Goal: Contribute content: Add original content to the website for others to see

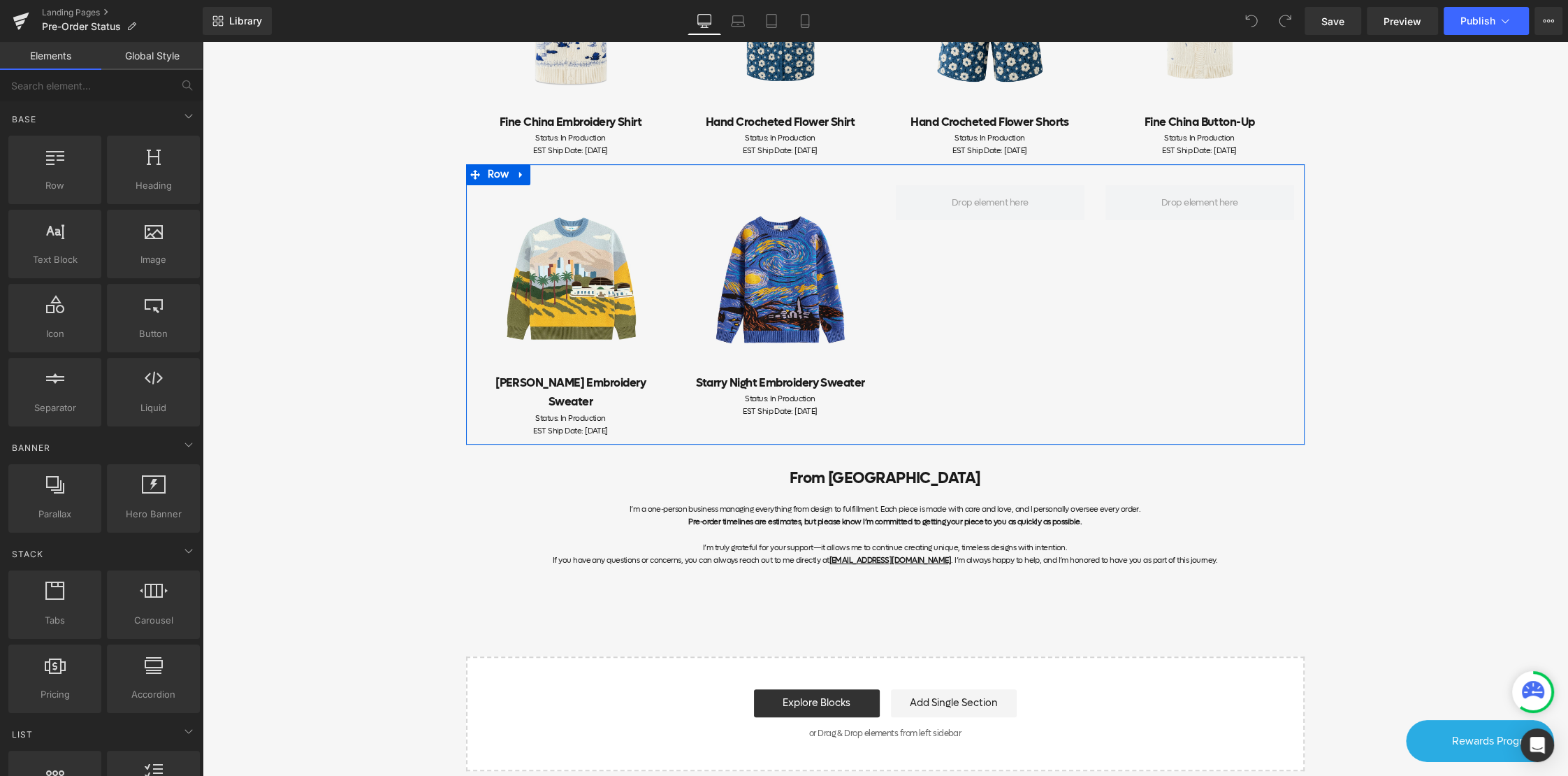
scroll to position [469, 0]
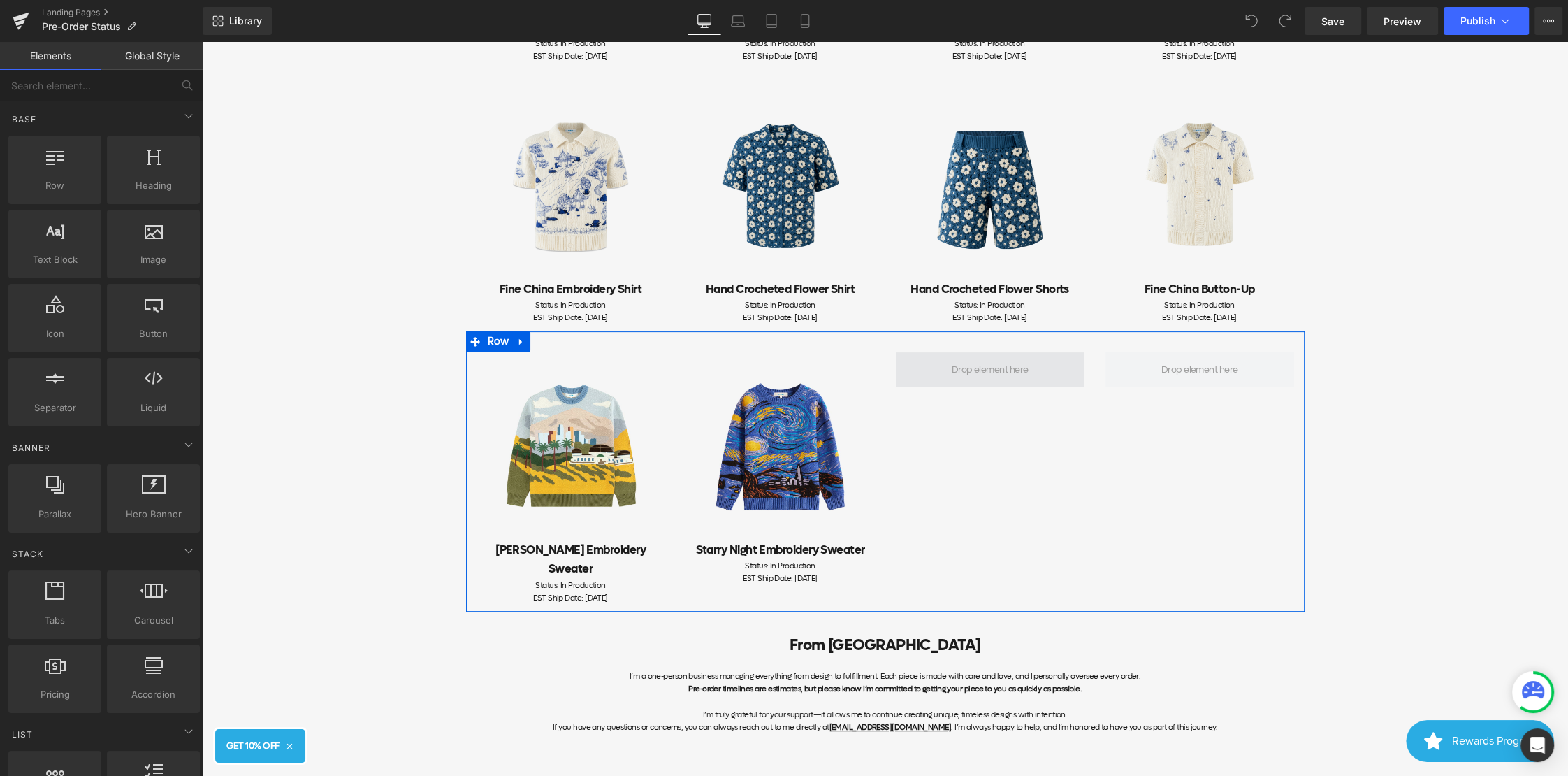
click at [1002, 357] on span at bounding box center [990, 369] width 188 height 35
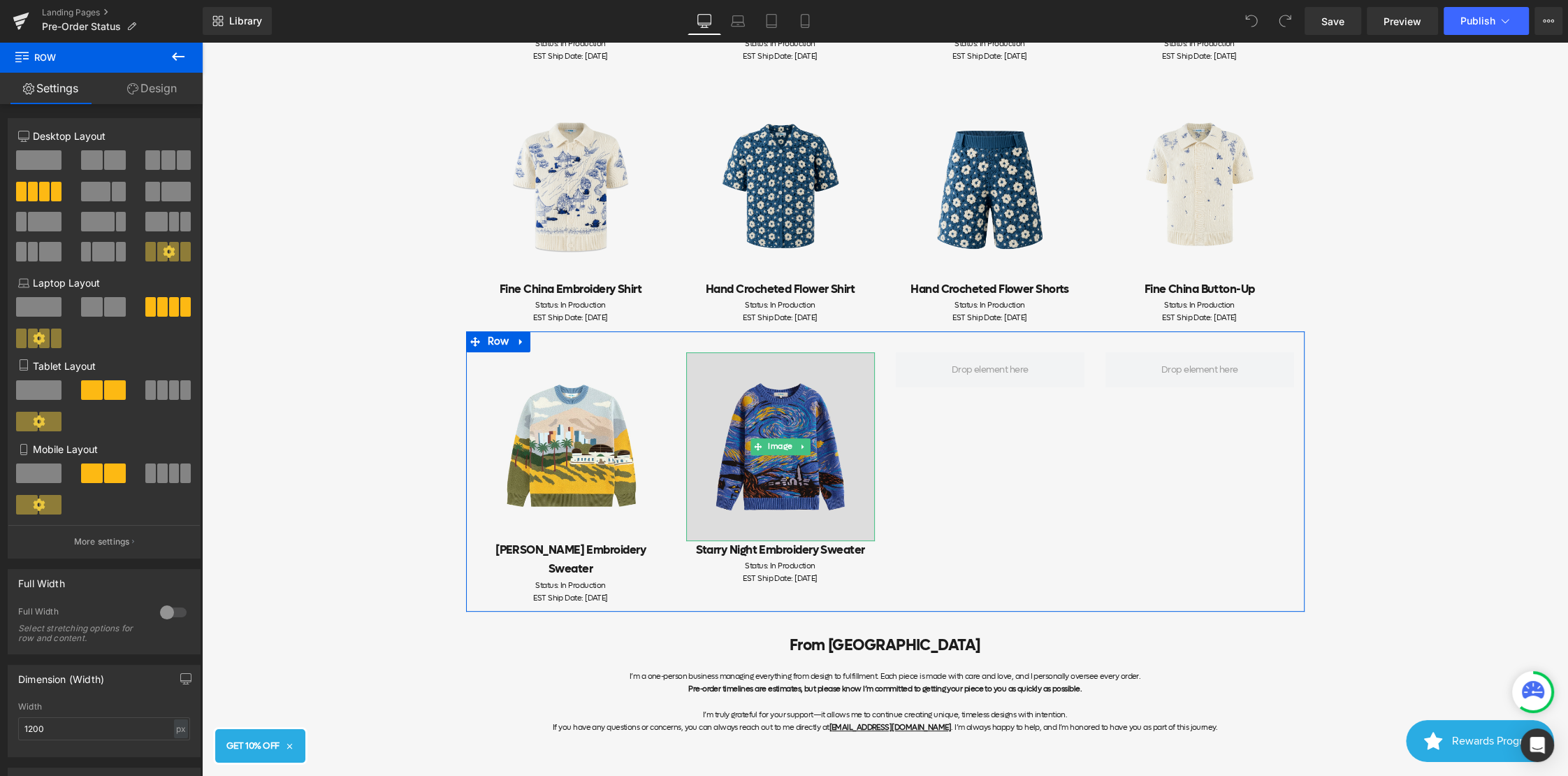
click at [803, 437] on img at bounding box center [780, 446] width 188 height 188
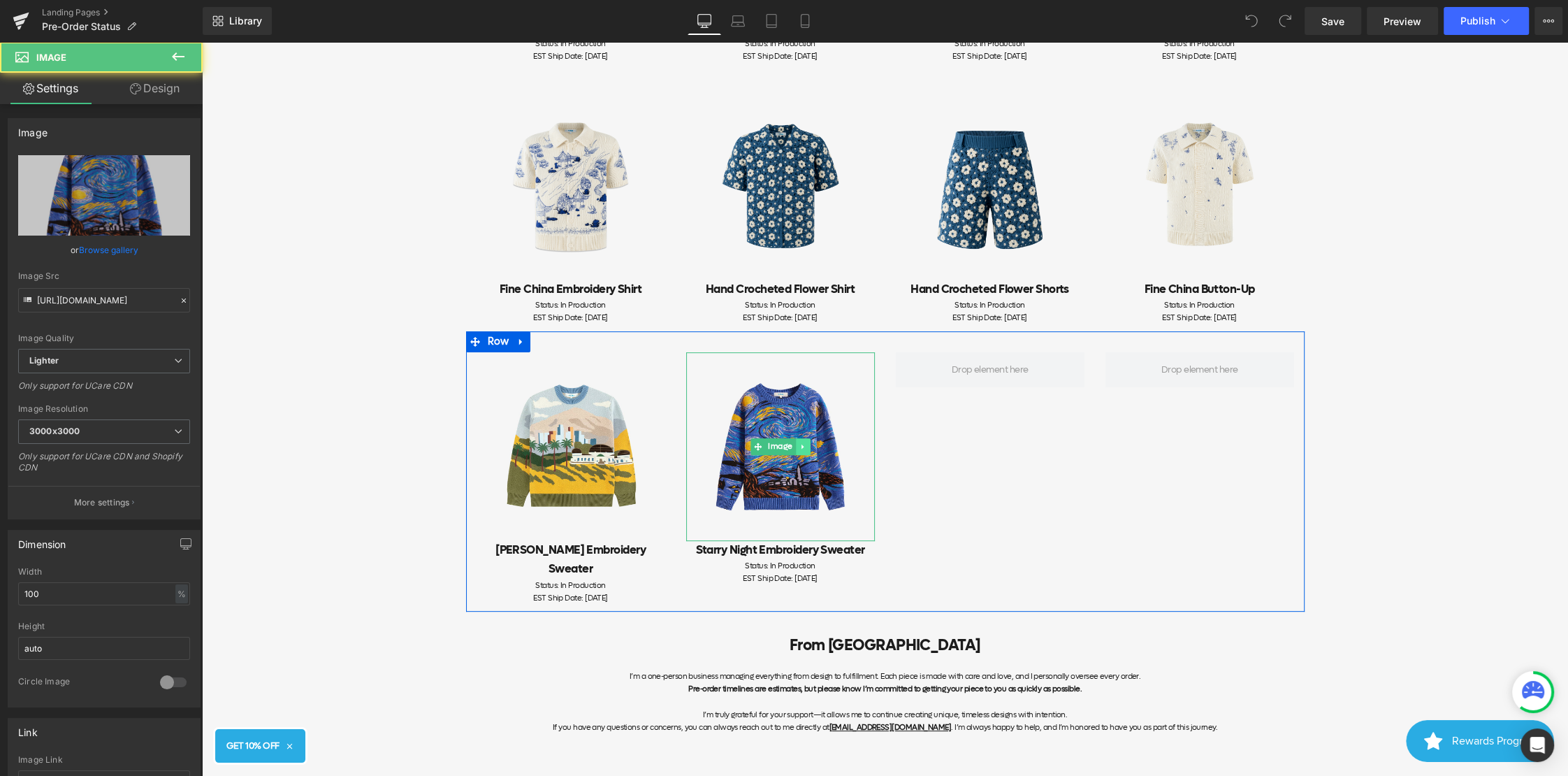
click at [804, 446] on icon at bounding box center [803, 446] width 8 height 8
click at [802, 446] on link at bounding box center [796, 446] width 15 height 17
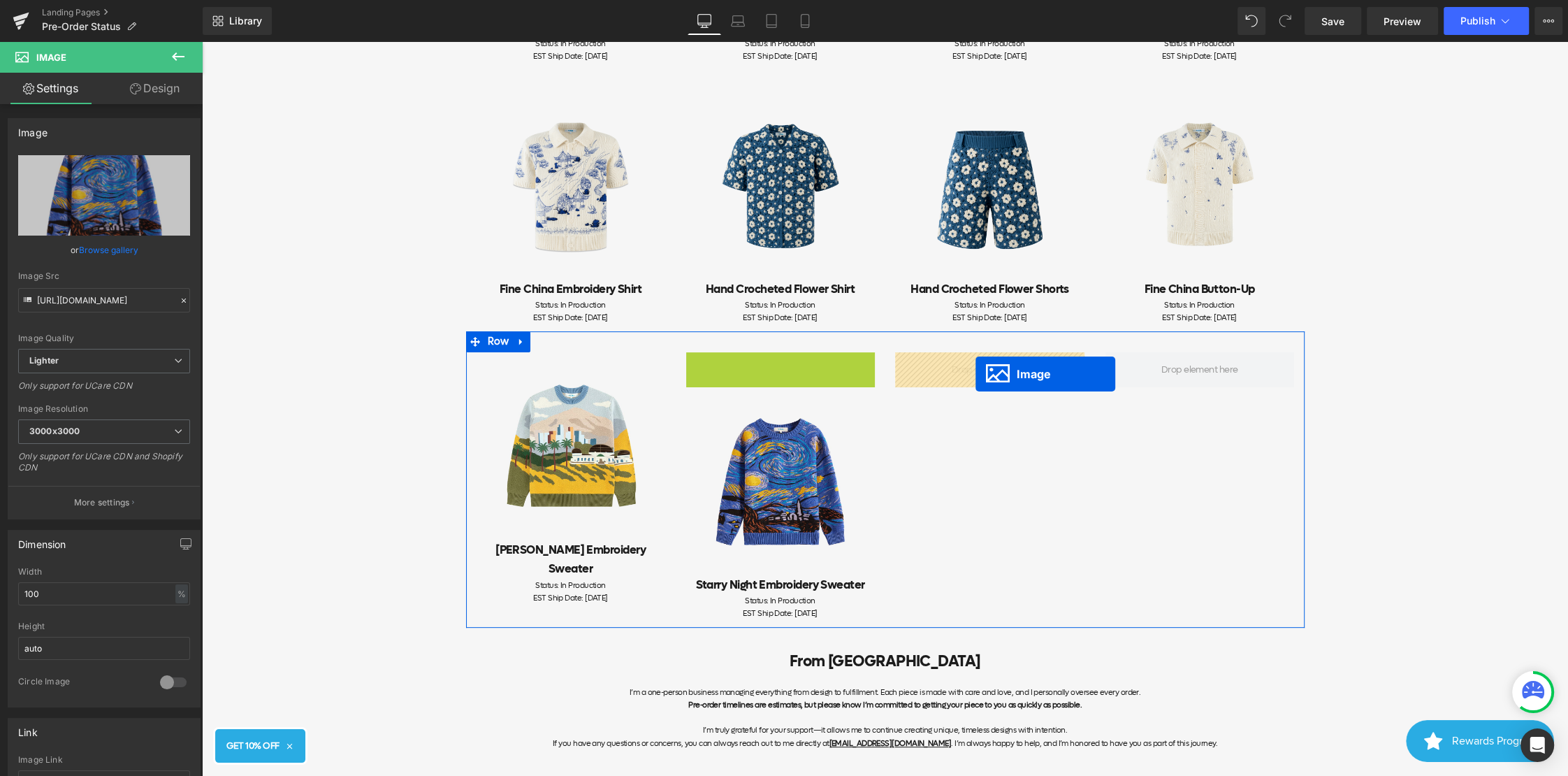
drag, startPoint x: 743, startPoint y: 447, endPoint x: 976, endPoint y: 373, distance: 244.5
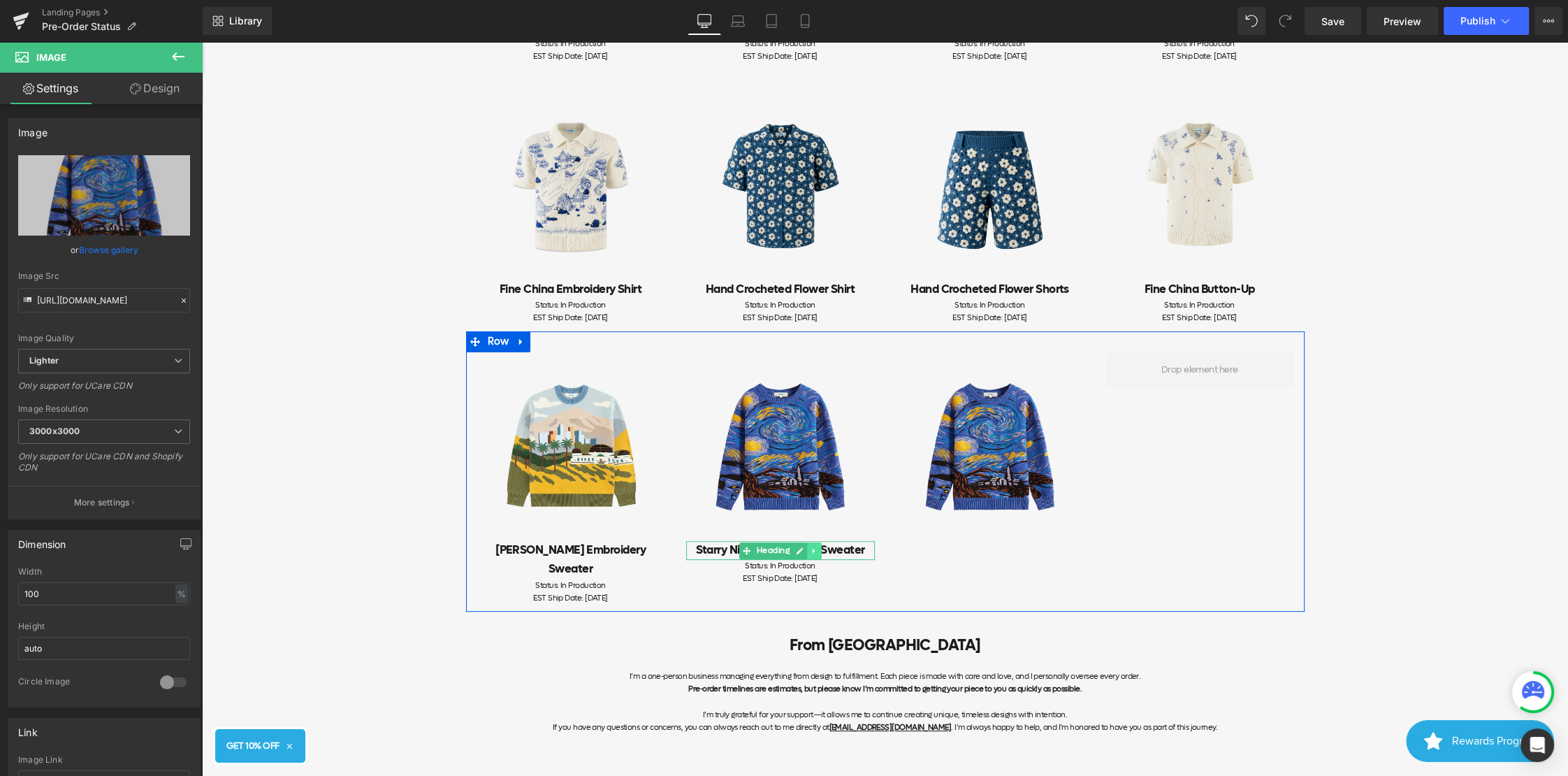
click at [816, 552] on icon at bounding box center [813, 550] width 8 height 8
click at [806, 552] on icon at bounding box center [806, 550] width 8 height 8
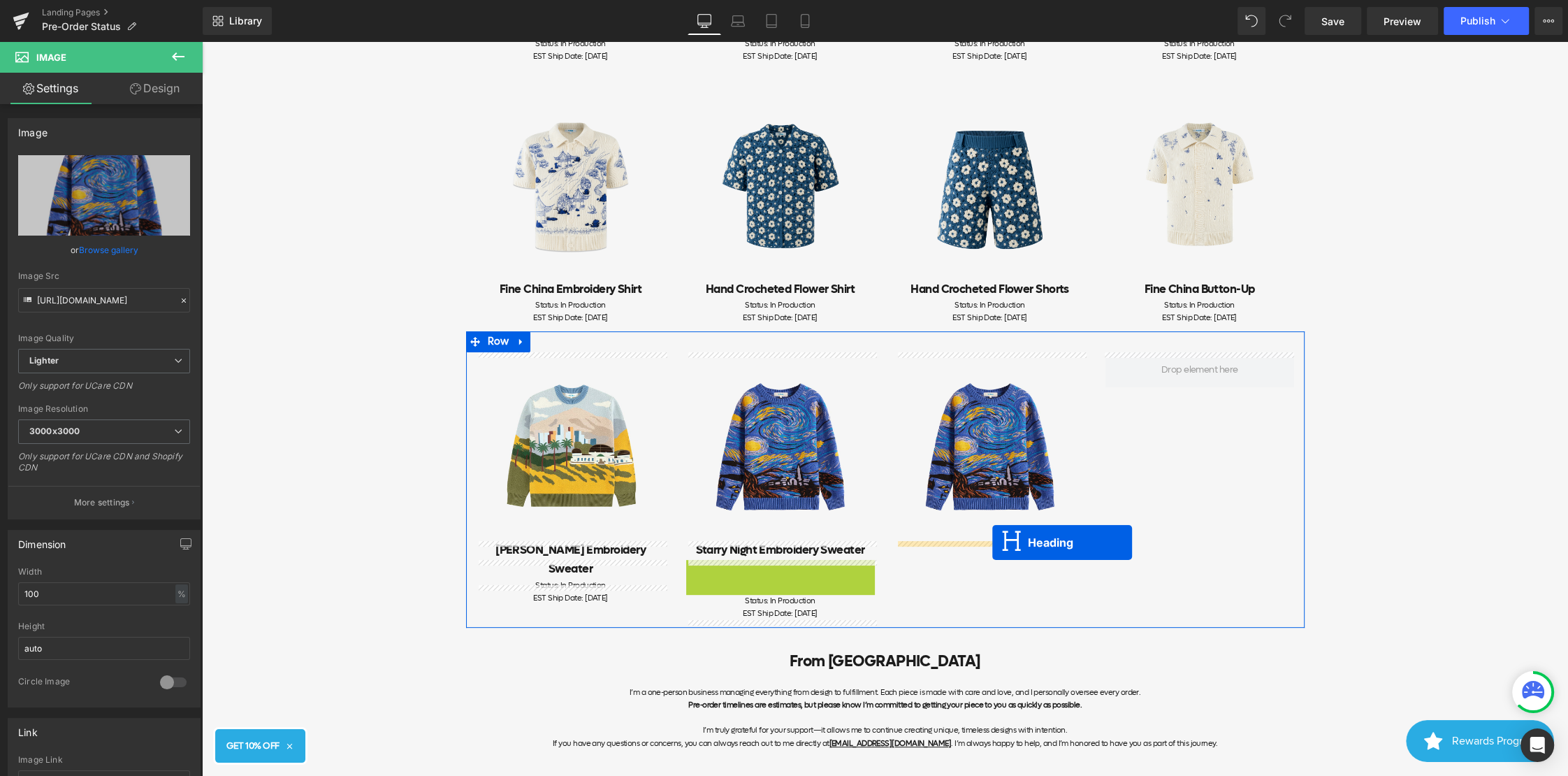
drag, startPoint x: 745, startPoint y: 568, endPoint x: 993, endPoint y: 543, distance: 249.3
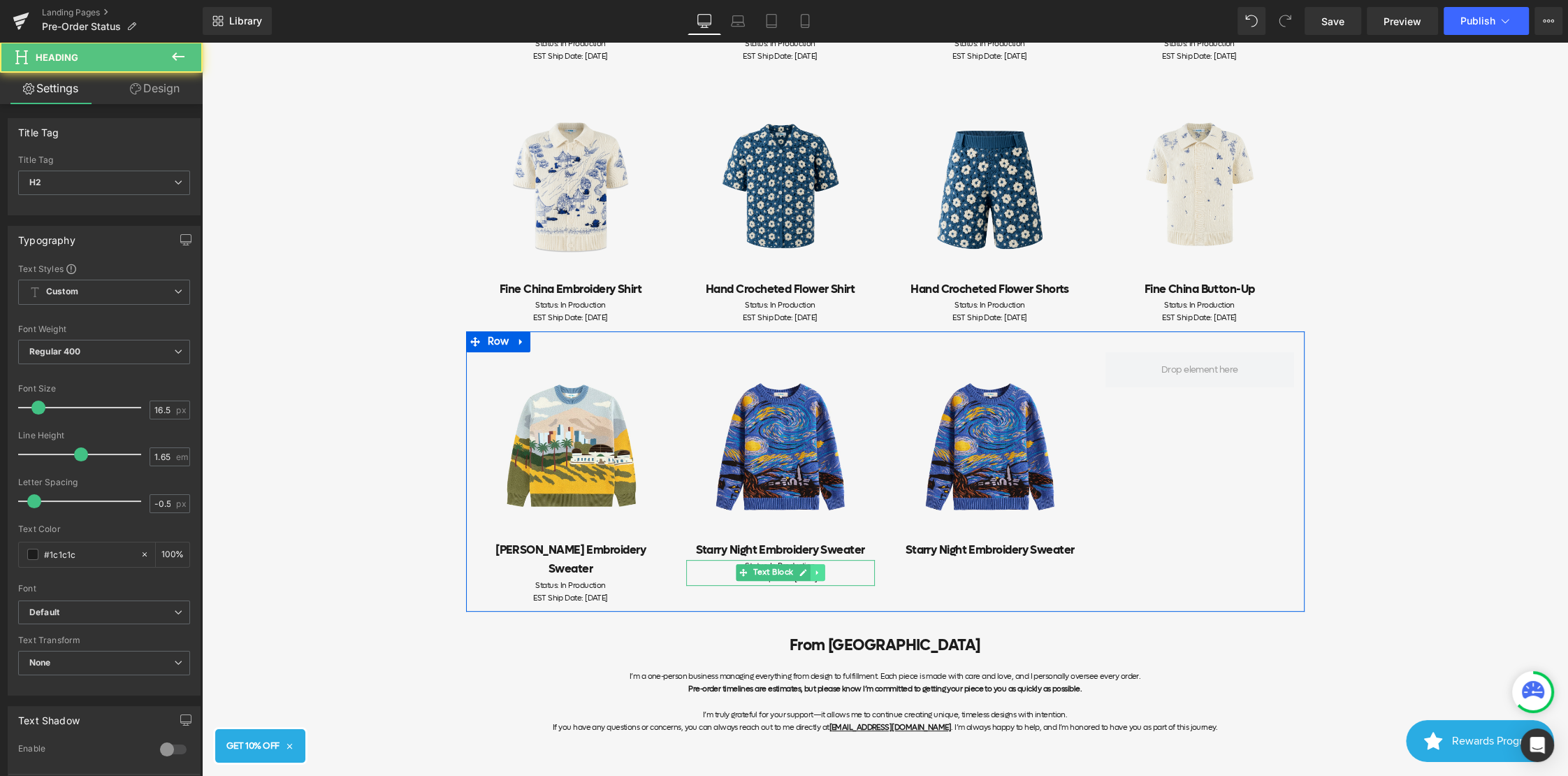
click at [819, 570] on icon at bounding box center [817, 572] width 8 height 8
click at [808, 575] on icon at bounding box center [810, 572] width 8 height 8
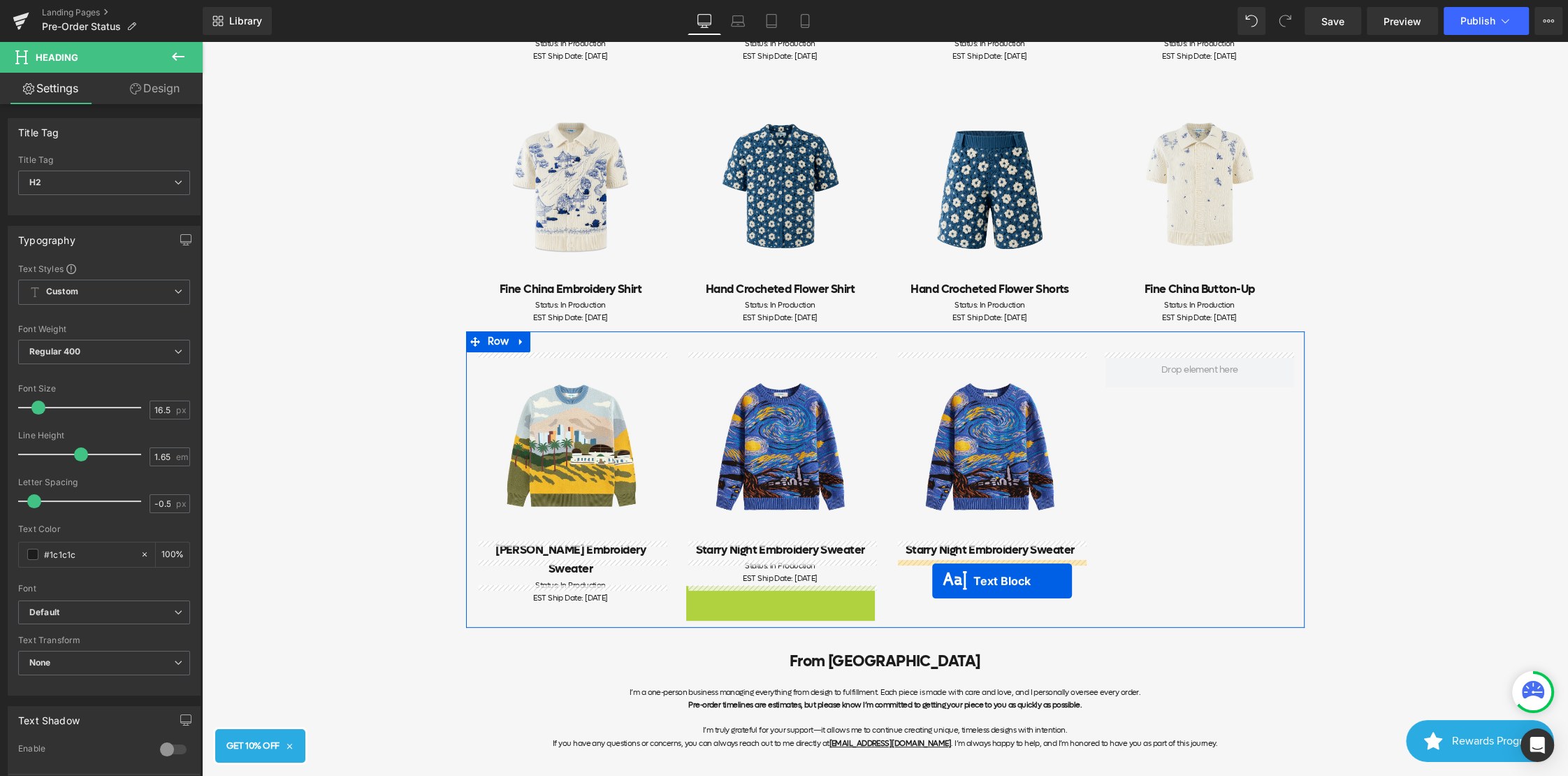
drag, startPoint x: 749, startPoint y: 596, endPoint x: 933, endPoint y: 580, distance: 184.7
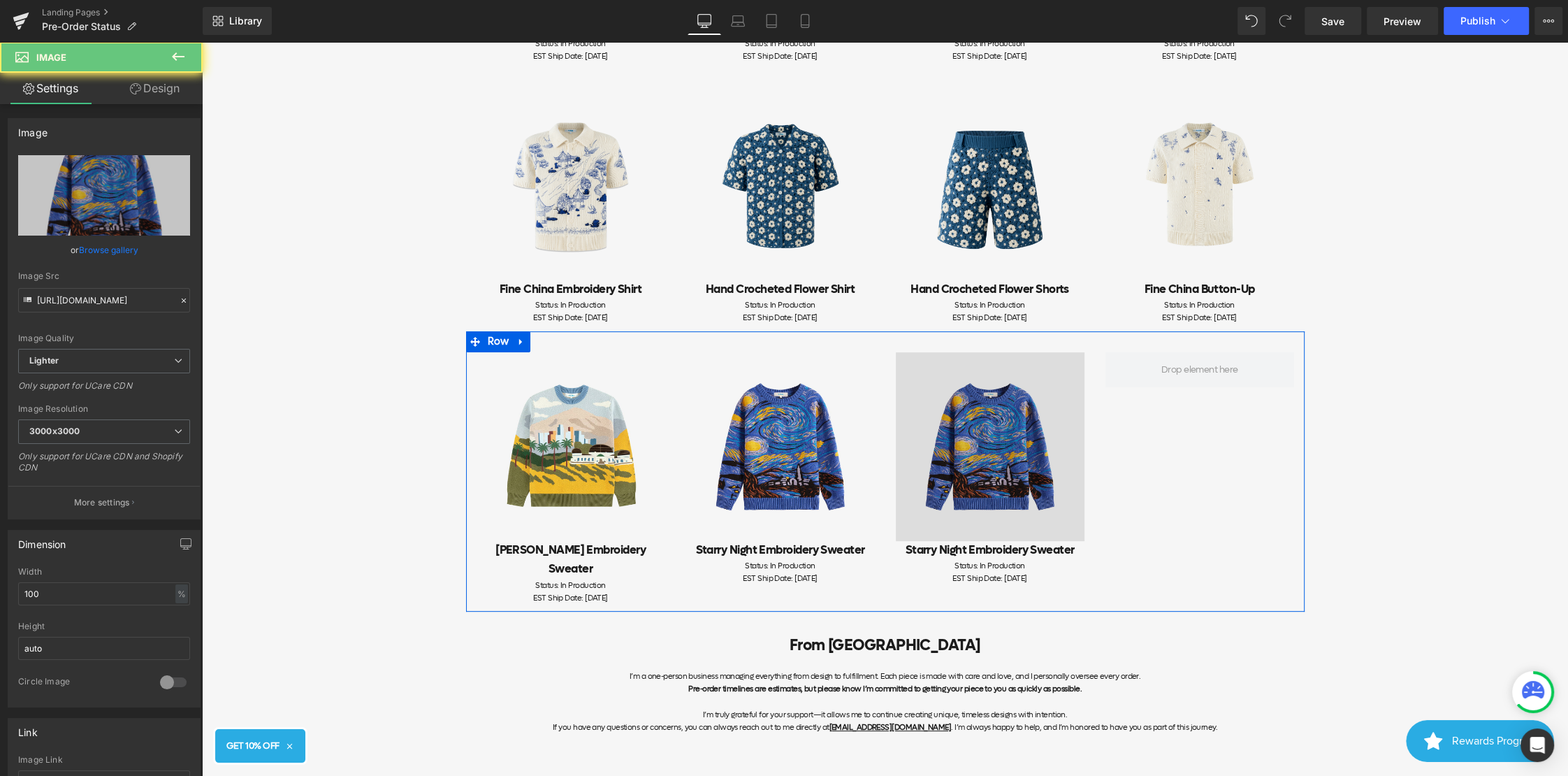
click at [976, 470] on img at bounding box center [990, 446] width 188 height 188
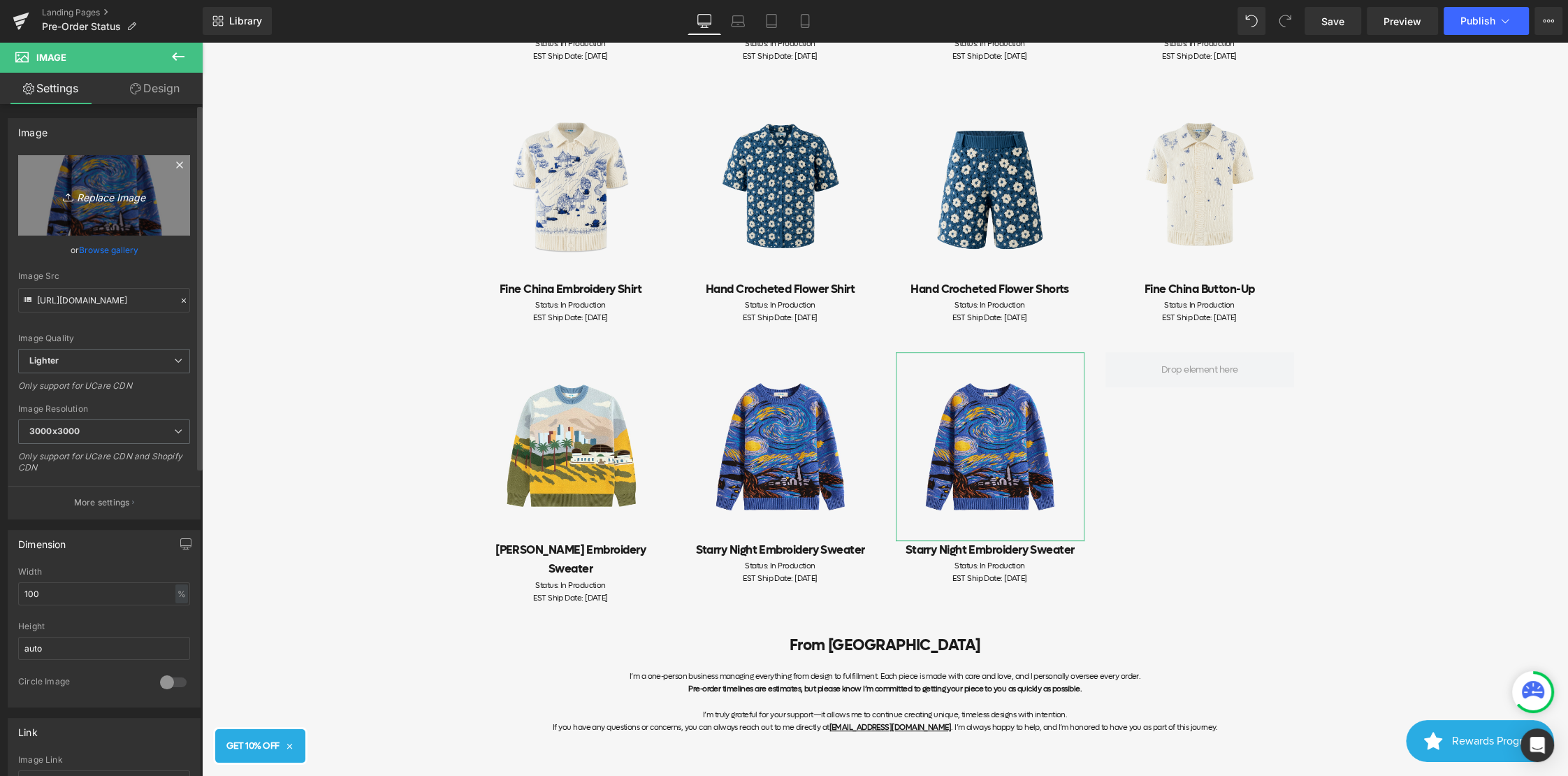
click at [48, 192] on icon "Replace Image" at bounding box center [104, 196] width 111 height 18
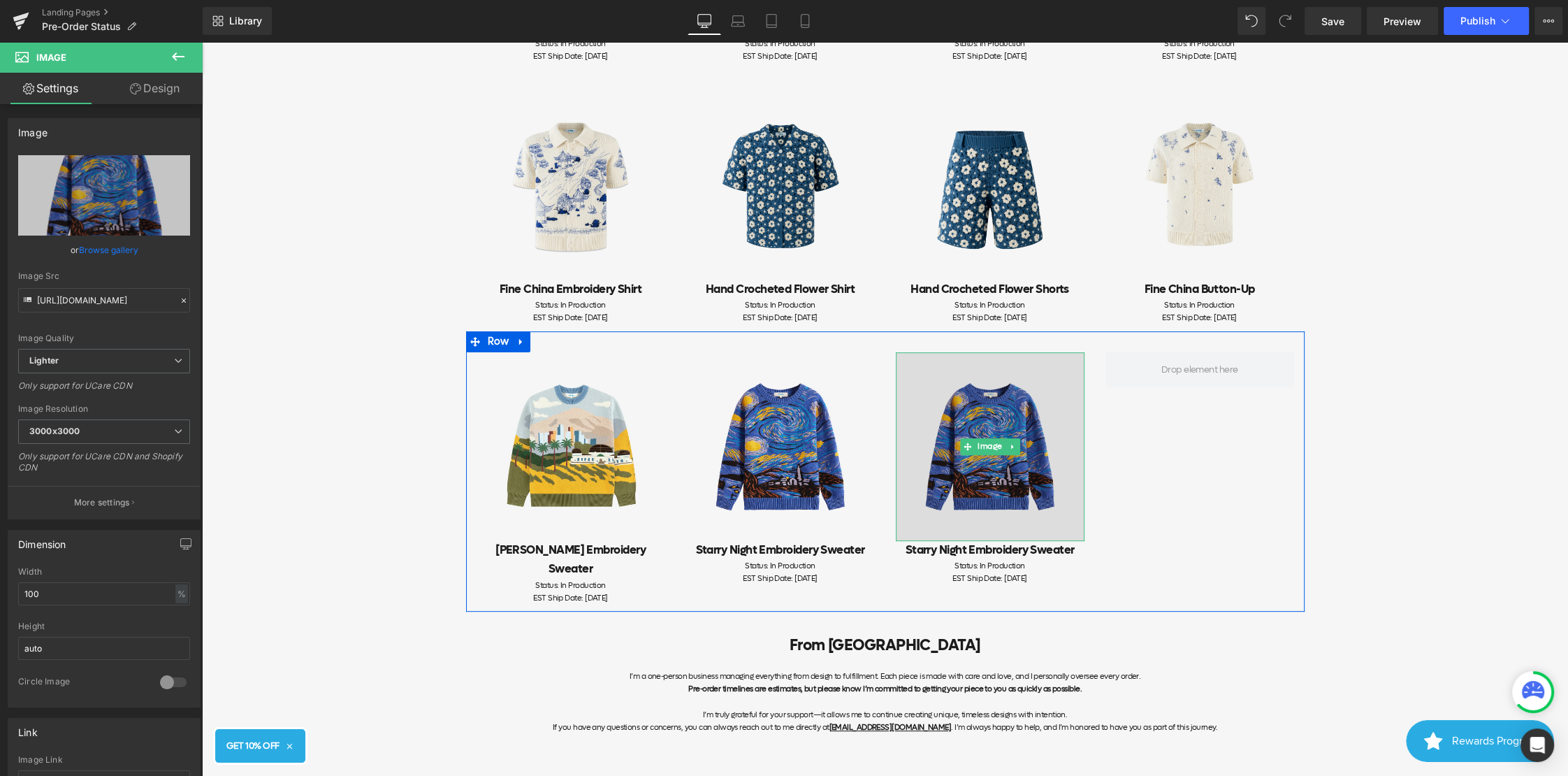
click at [999, 423] on img at bounding box center [990, 446] width 188 height 188
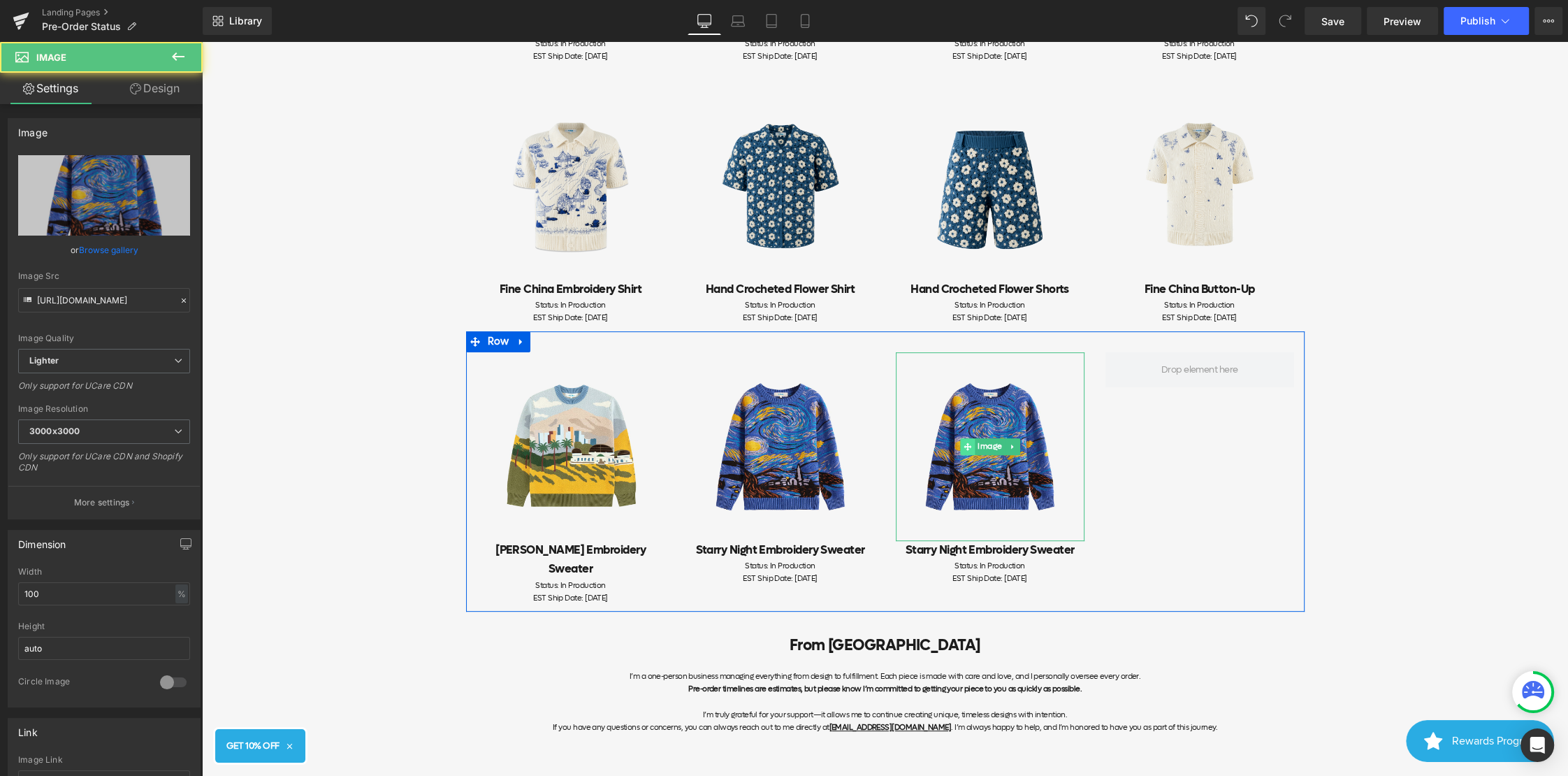
click at [972, 440] on span at bounding box center [967, 446] width 15 height 17
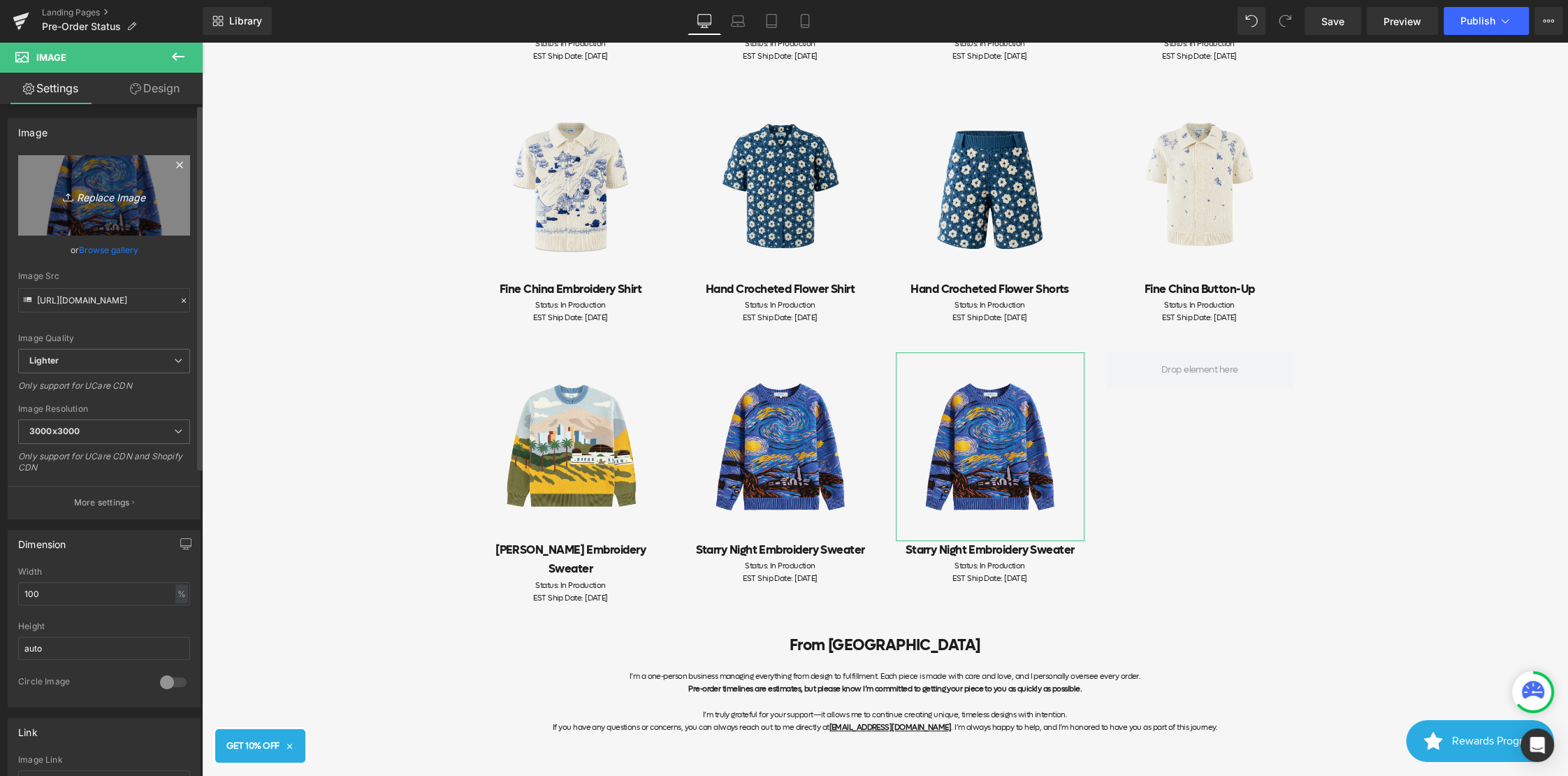
click at [119, 194] on icon "Replace Image" at bounding box center [104, 196] width 111 height 18
type input "C:\fakepath\Frame 10 (1).jpg"
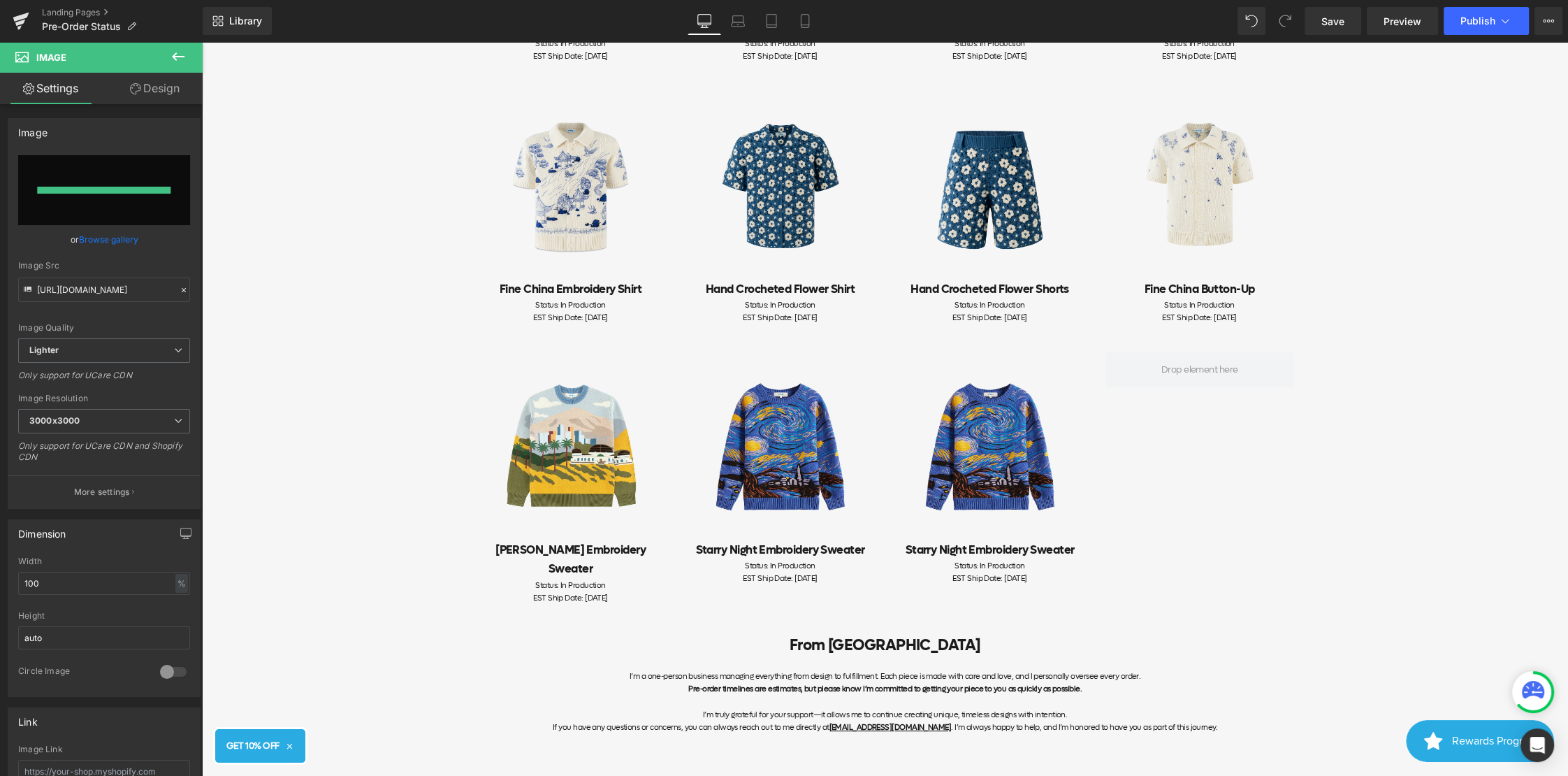
type input "[URL][DOMAIN_NAME]"
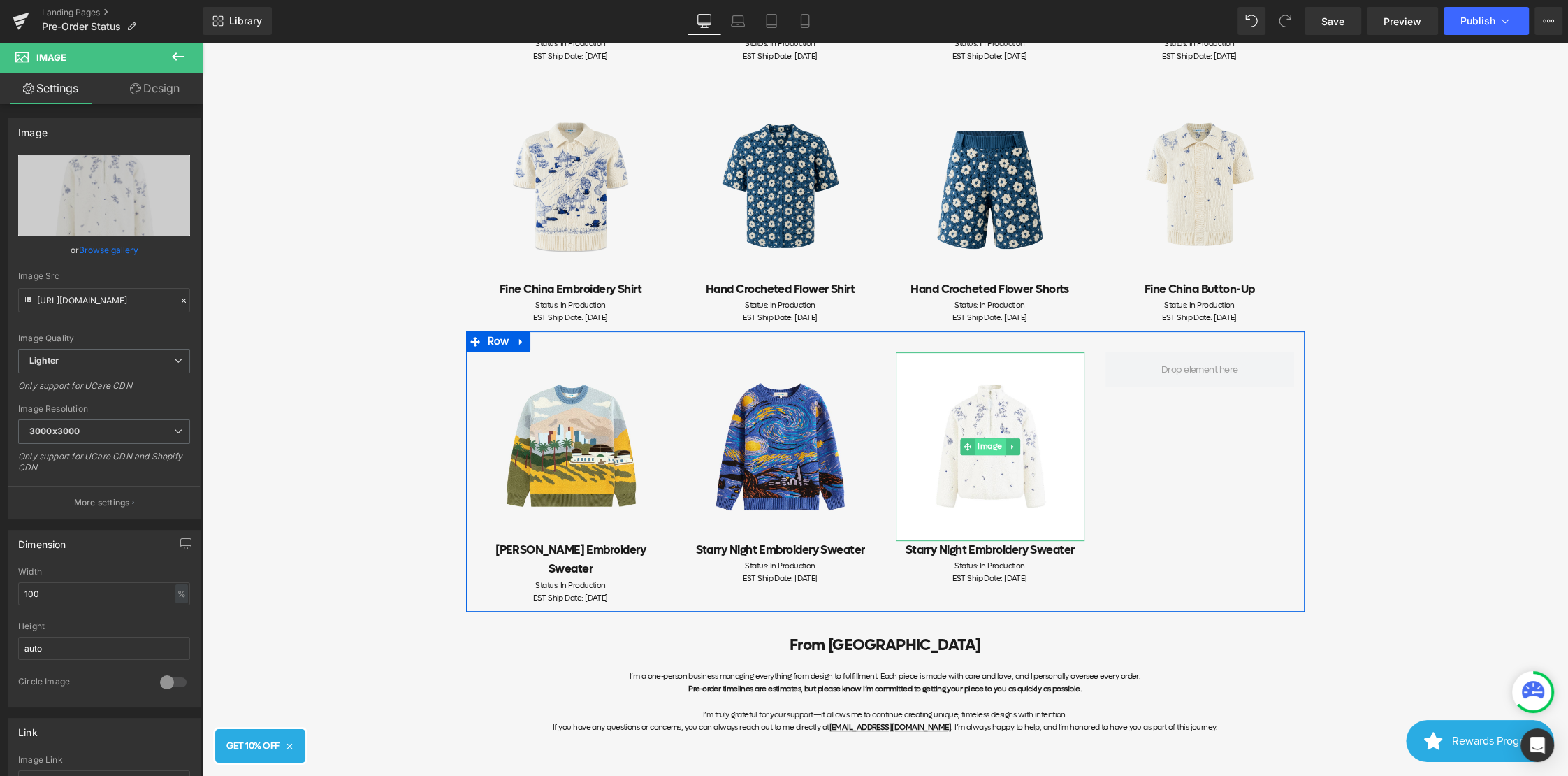
click at [986, 447] on span "Image" at bounding box center [990, 446] width 31 height 17
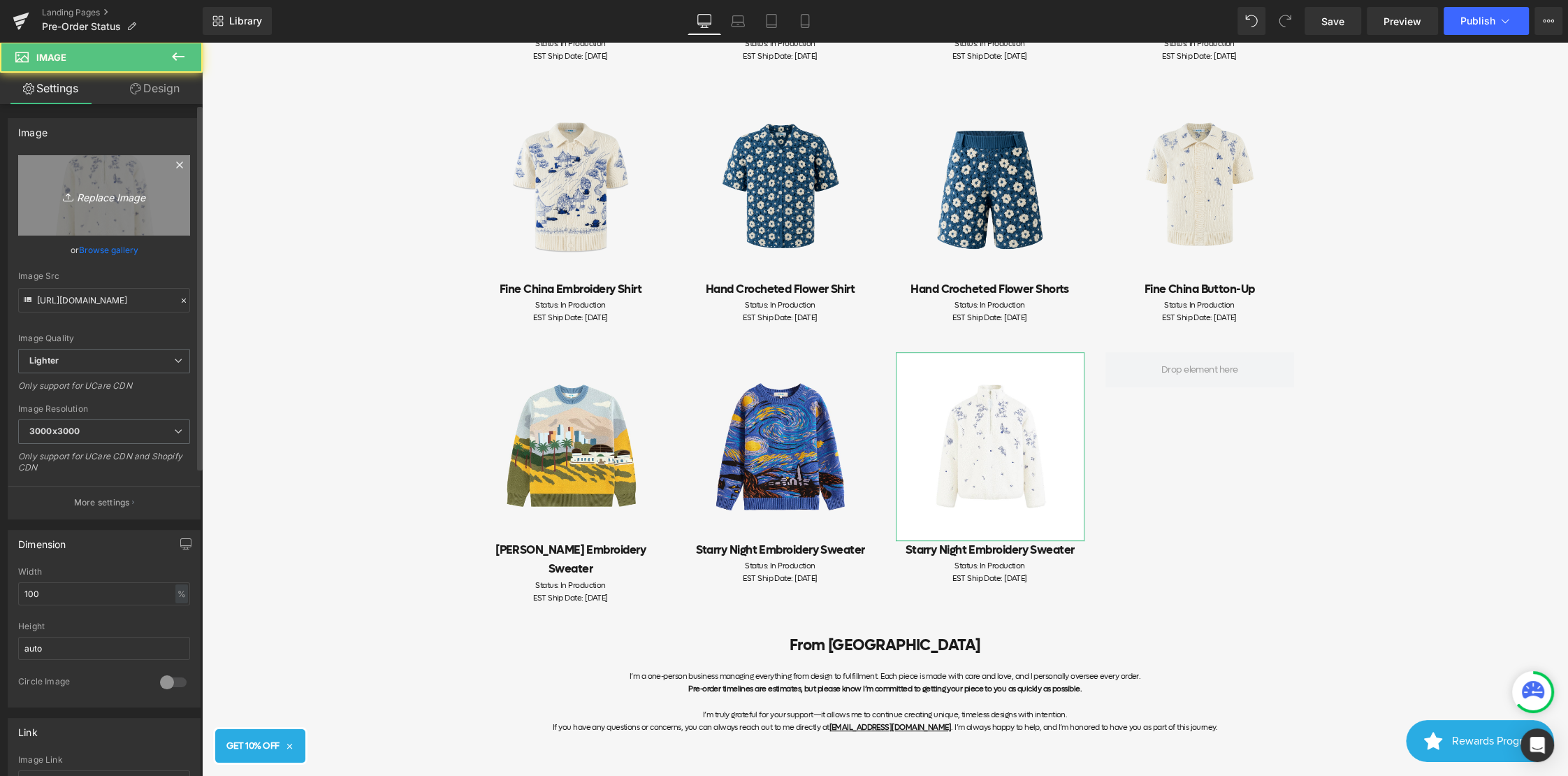
click at [145, 218] on link "Replace Image" at bounding box center [104, 195] width 172 height 81
type input "C:\fakepath\Frame 10 (2).jpg"
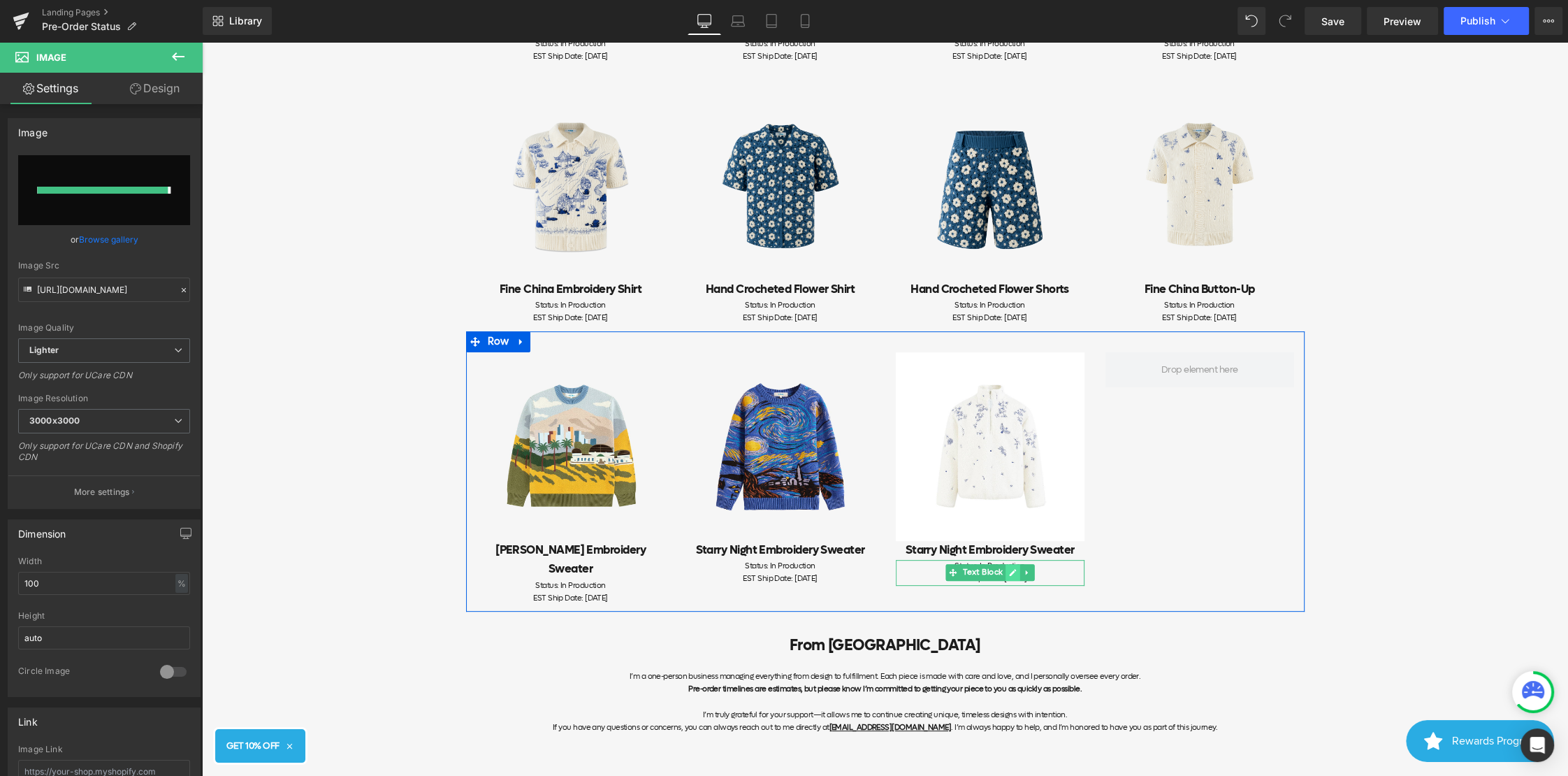
type input "[URL][DOMAIN_NAME]"
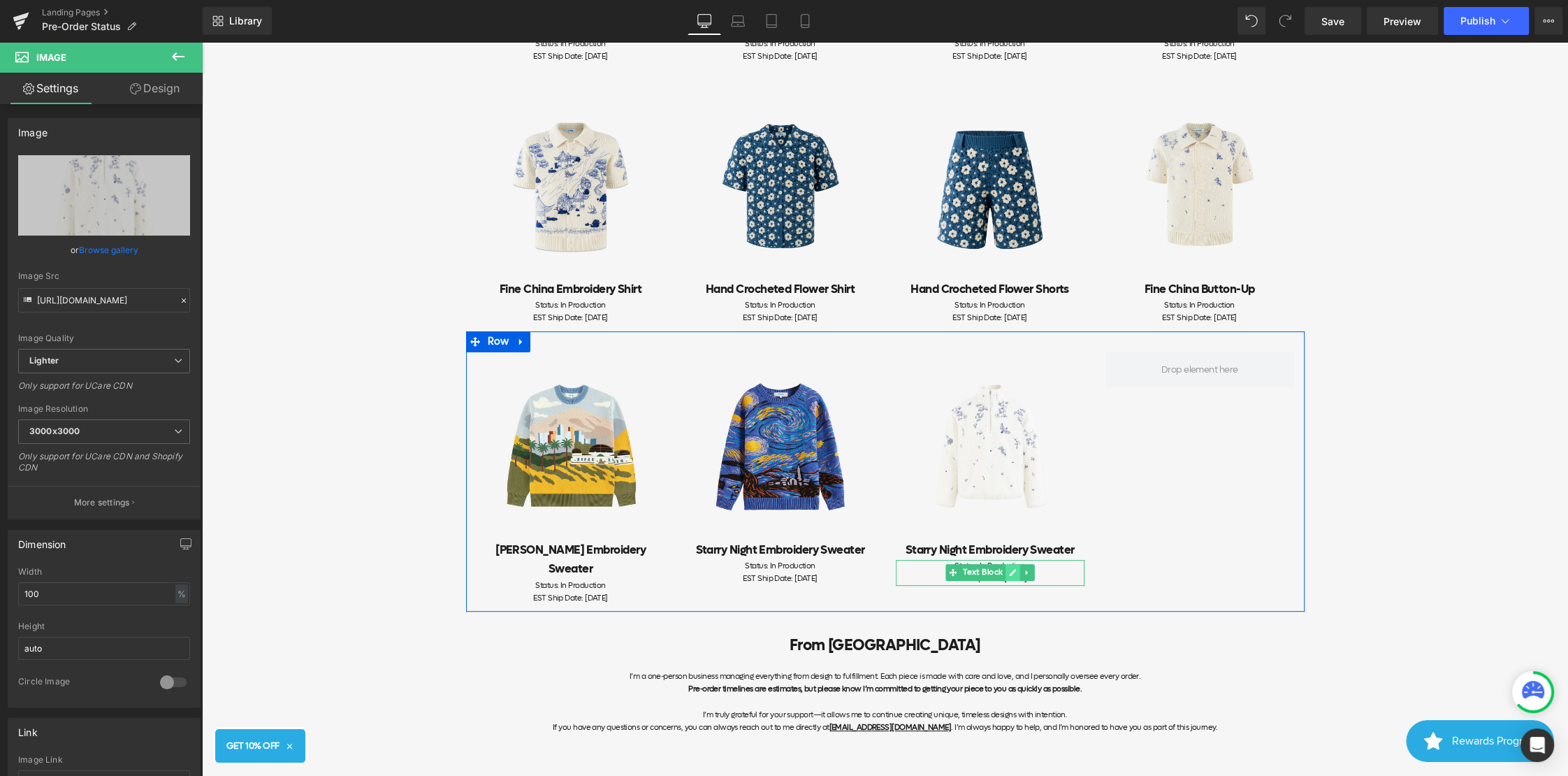
click at [1011, 573] on icon at bounding box center [1012, 573] width 7 height 7
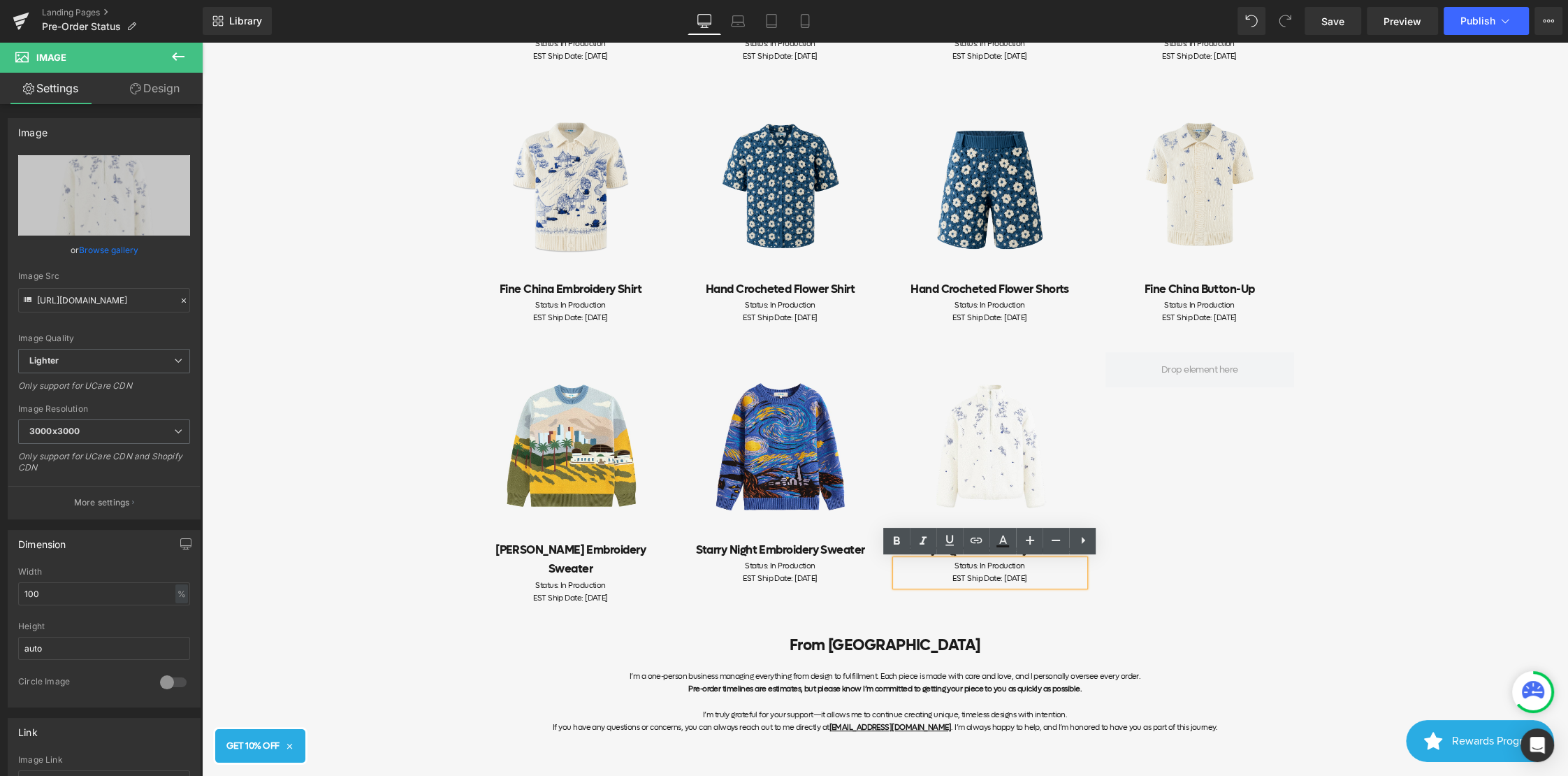
click at [930, 579] on div "EST Ship Date: [DATE]" at bounding box center [990, 579] width 188 height 12
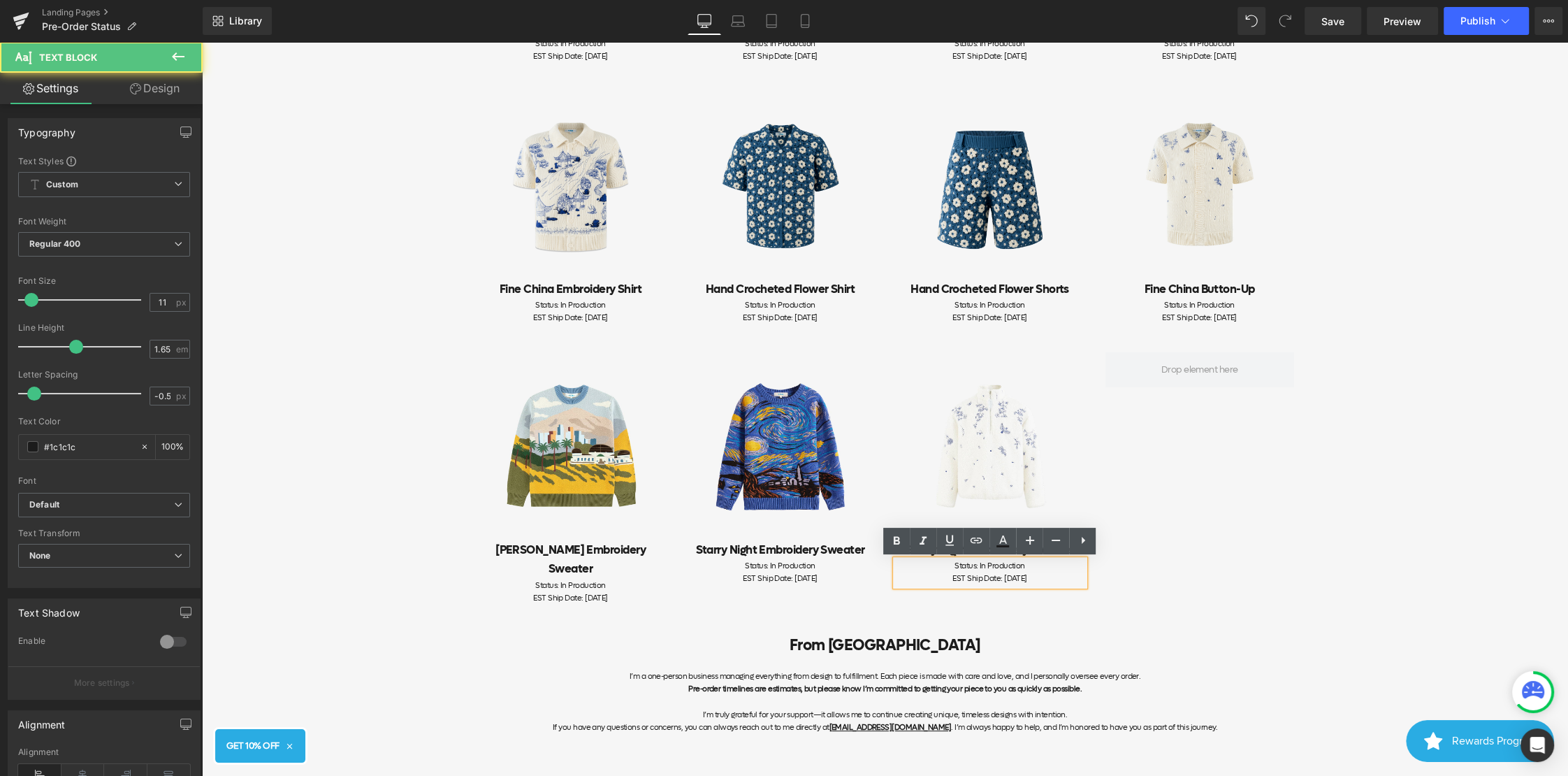
click at [1174, 528] on div "Image [PERSON_NAME] Embroidery Sweater Heading Status: In Production EST Ship D…" at bounding box center [886, 471] width 839 height 280
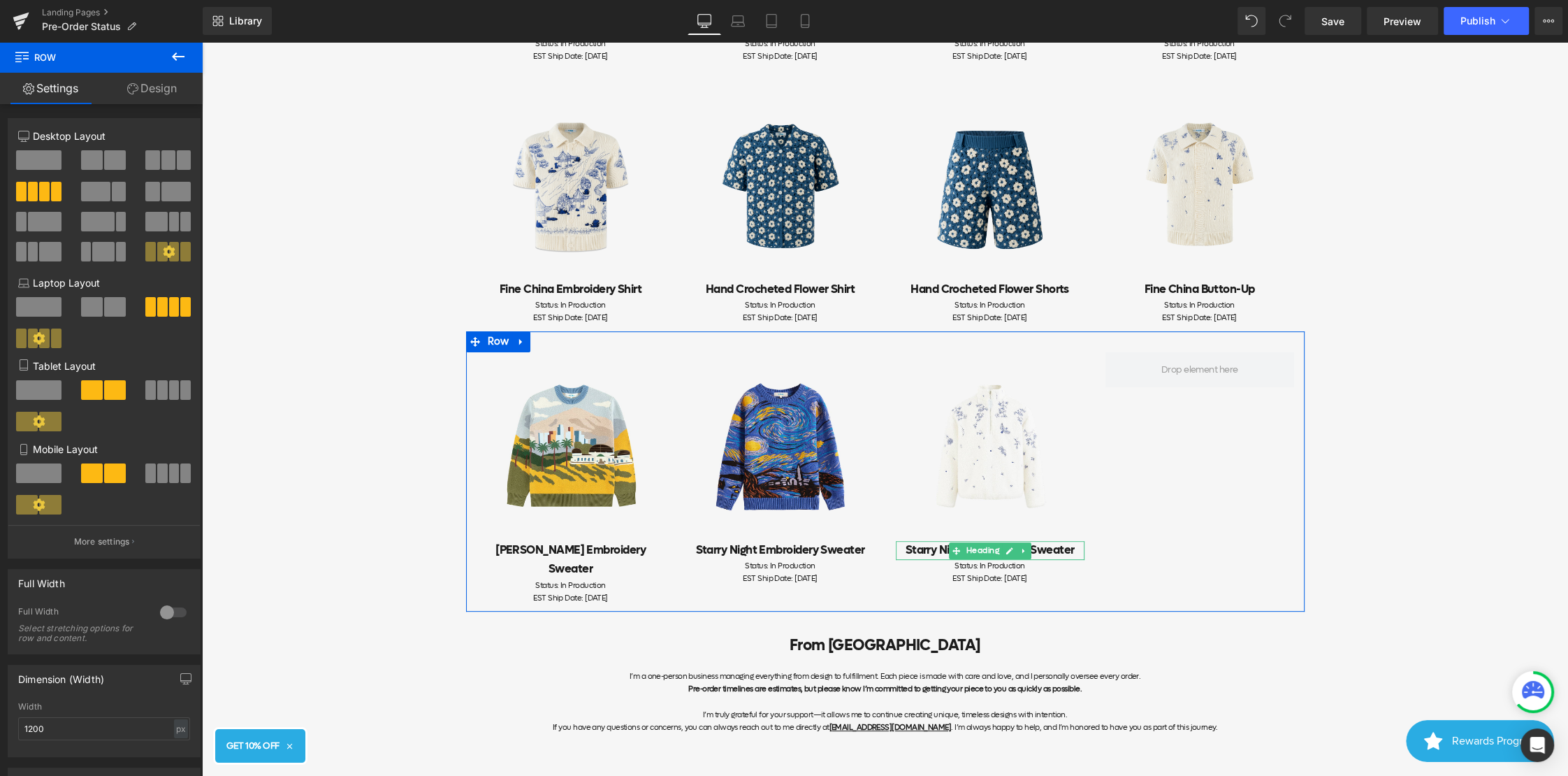
click at [1033, 554] on h2 "Starry Night Embroidery Sweater" at bounding box center [990, 549] width 188 height 19
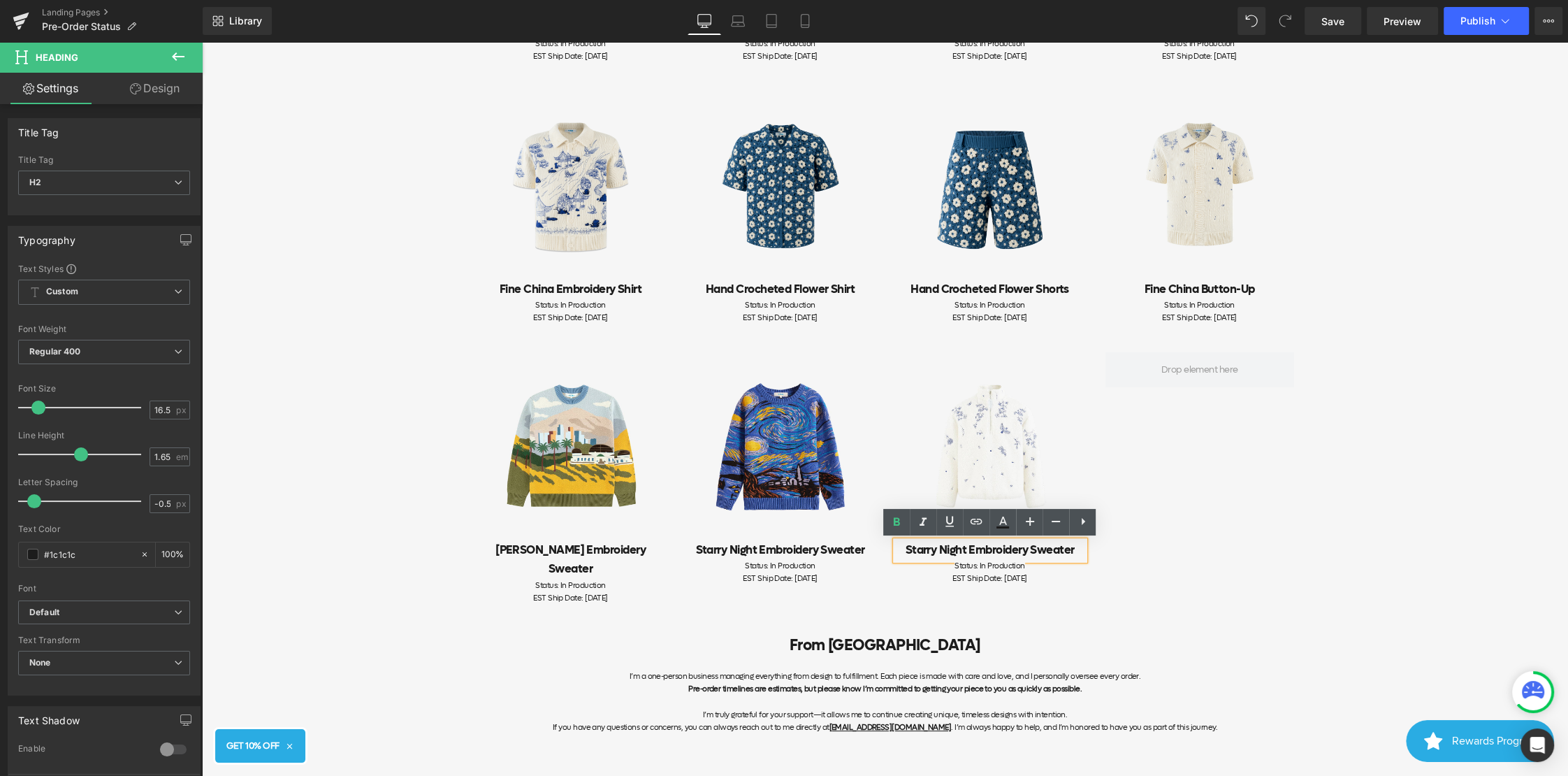
click at [1072, 549] on h2 "Starry Night Embroidery Sweater" at bounding box center [990, 549] width 188 height 19
click at [202, 42] on div at bounding box center [202, 42] width 0 height 0
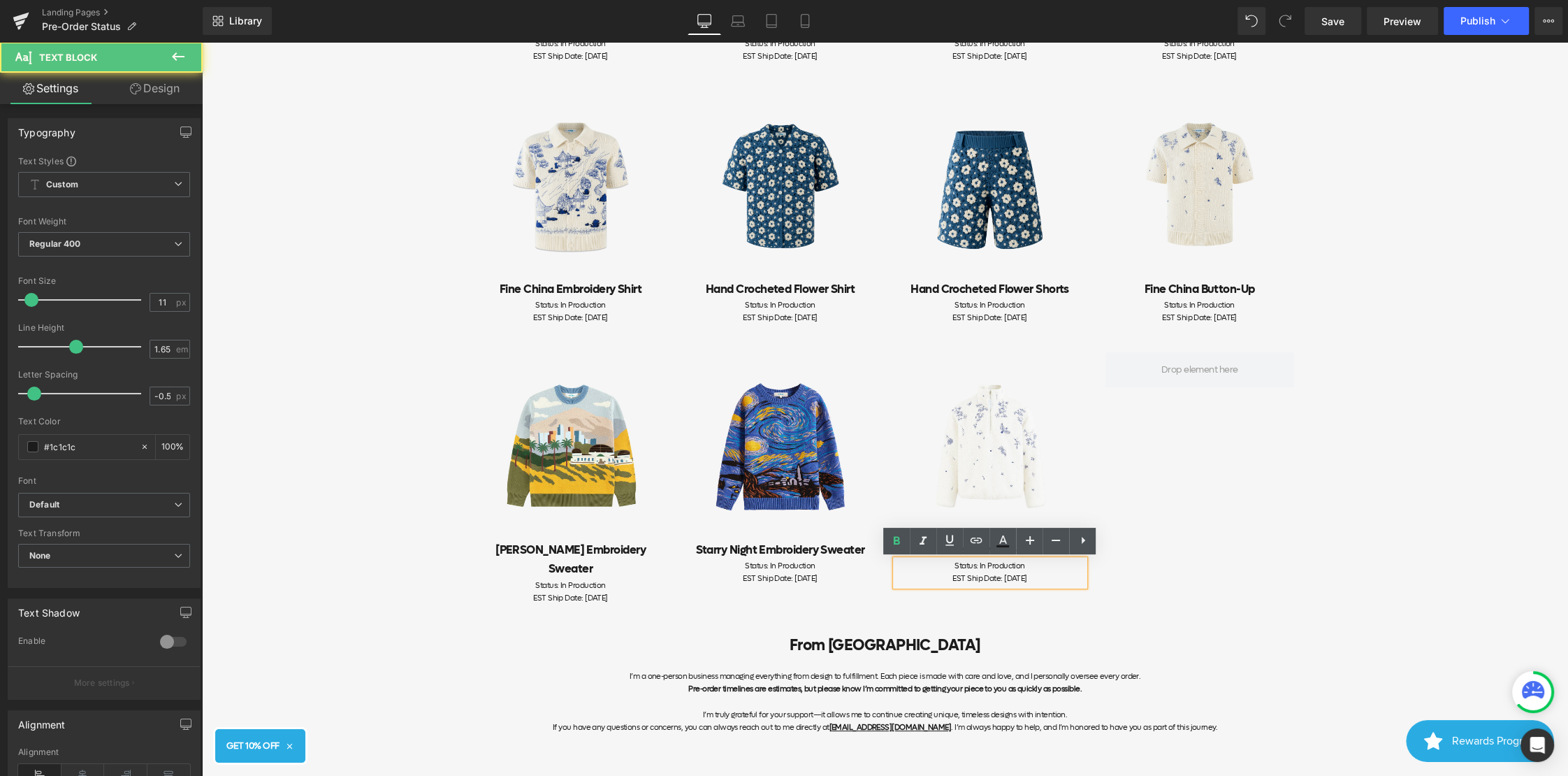
click at [1052, 583] on div "EST Ship Date: [DATE]" at bounding box center [990, 579] width 188 height 12
drag, startPoint x: 1064, startPoint y: 580, endPoint x: 986, endPoint y: 580, distance: 78.0
click at [986, 580] on div "EST Ship Date: [DATE]" at bounding box center [990, 579] width 188 height 12
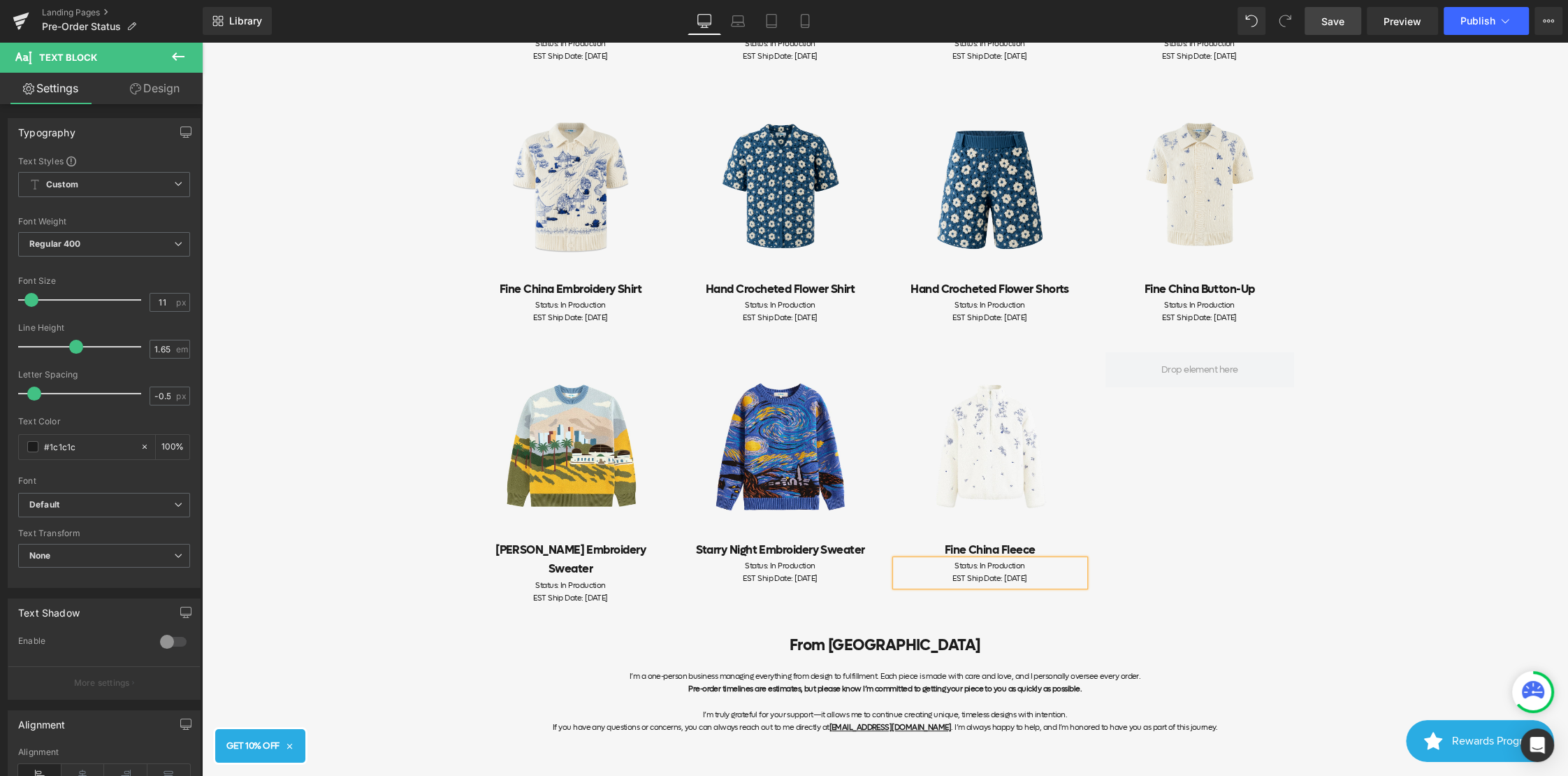
click at [1322, 18] on span "Save" at bounding box center [1334, 21] width 23 height 15
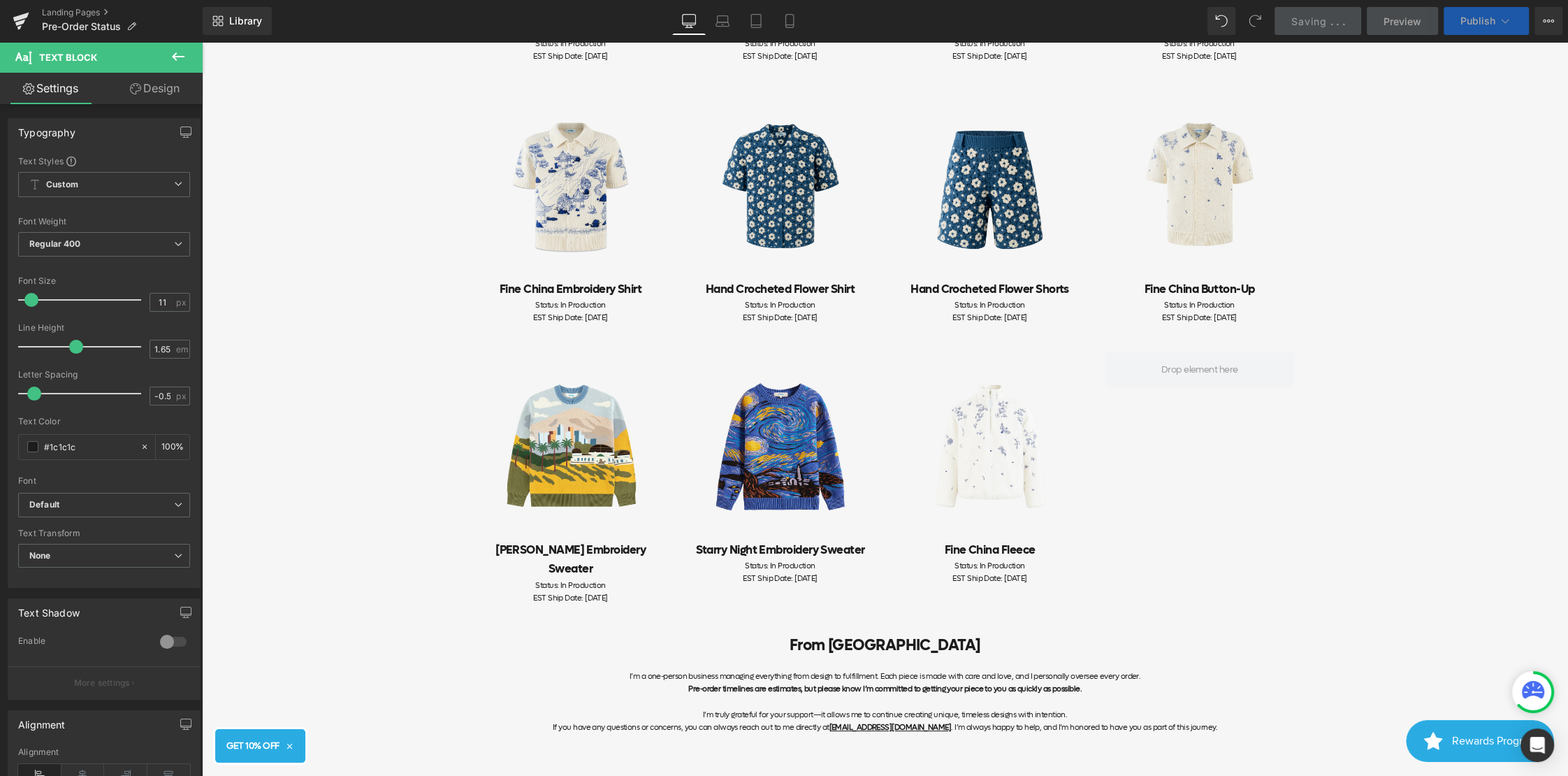
click at [1490, 23] on span "Publish" at bounding box center [1478, 20] width 35 height 12
click at [1488, 19] on span "Publish" at bounding box center [1478, 20] width 35 height 12
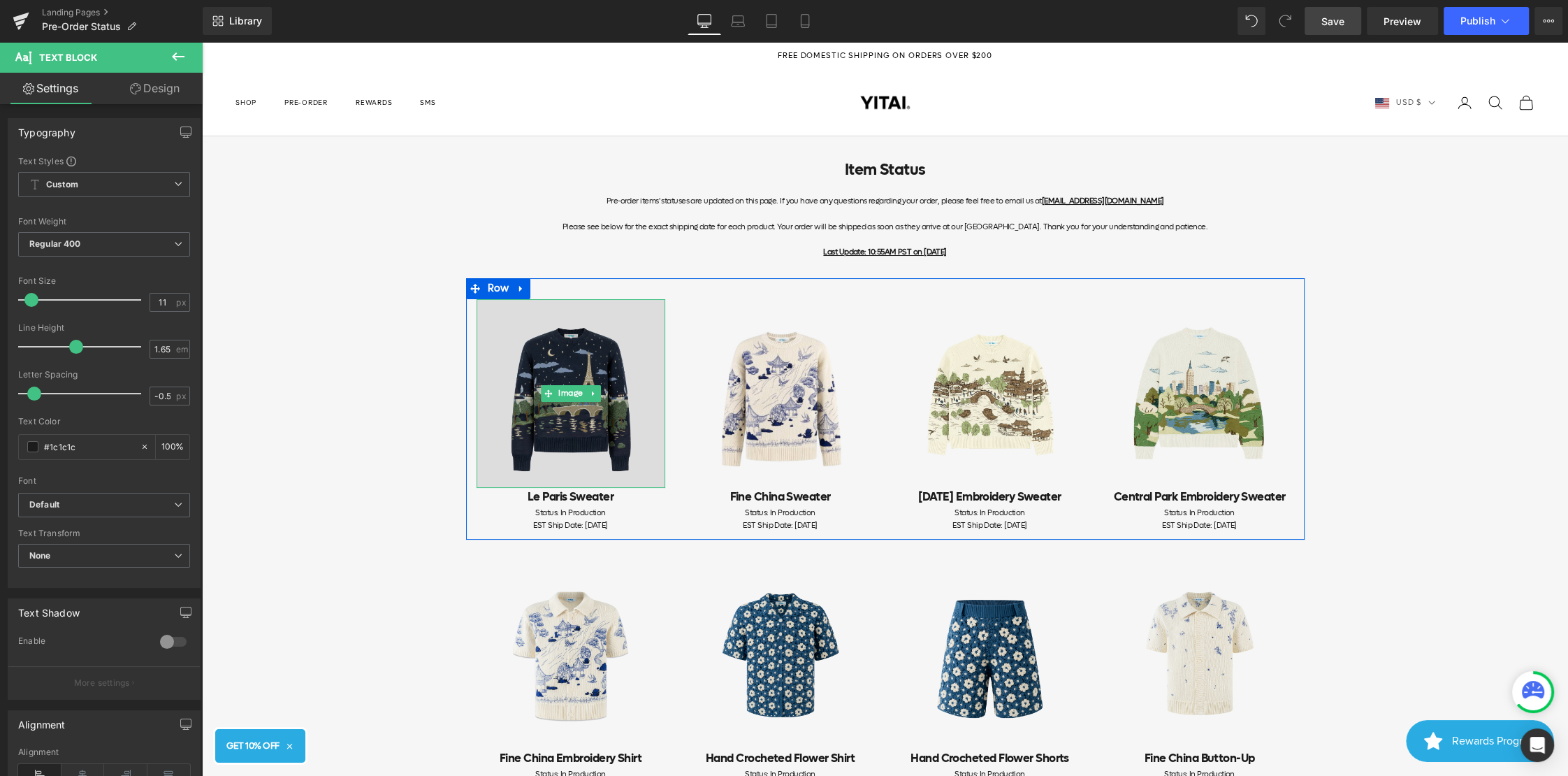
scroll to position [214, 0]
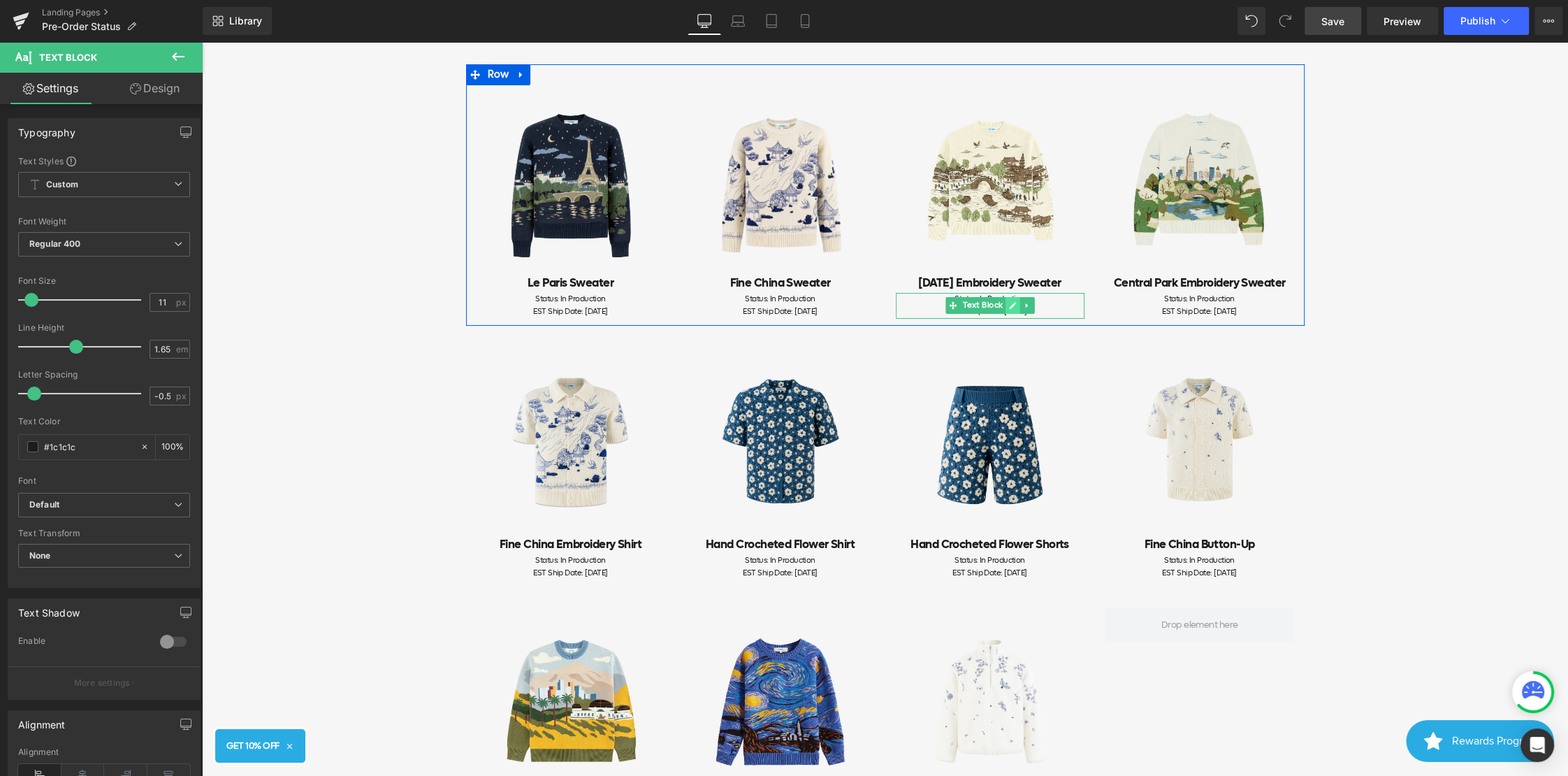
click at [1010, 303] on icon at bounding box center [1012, 304] width 8 height 8
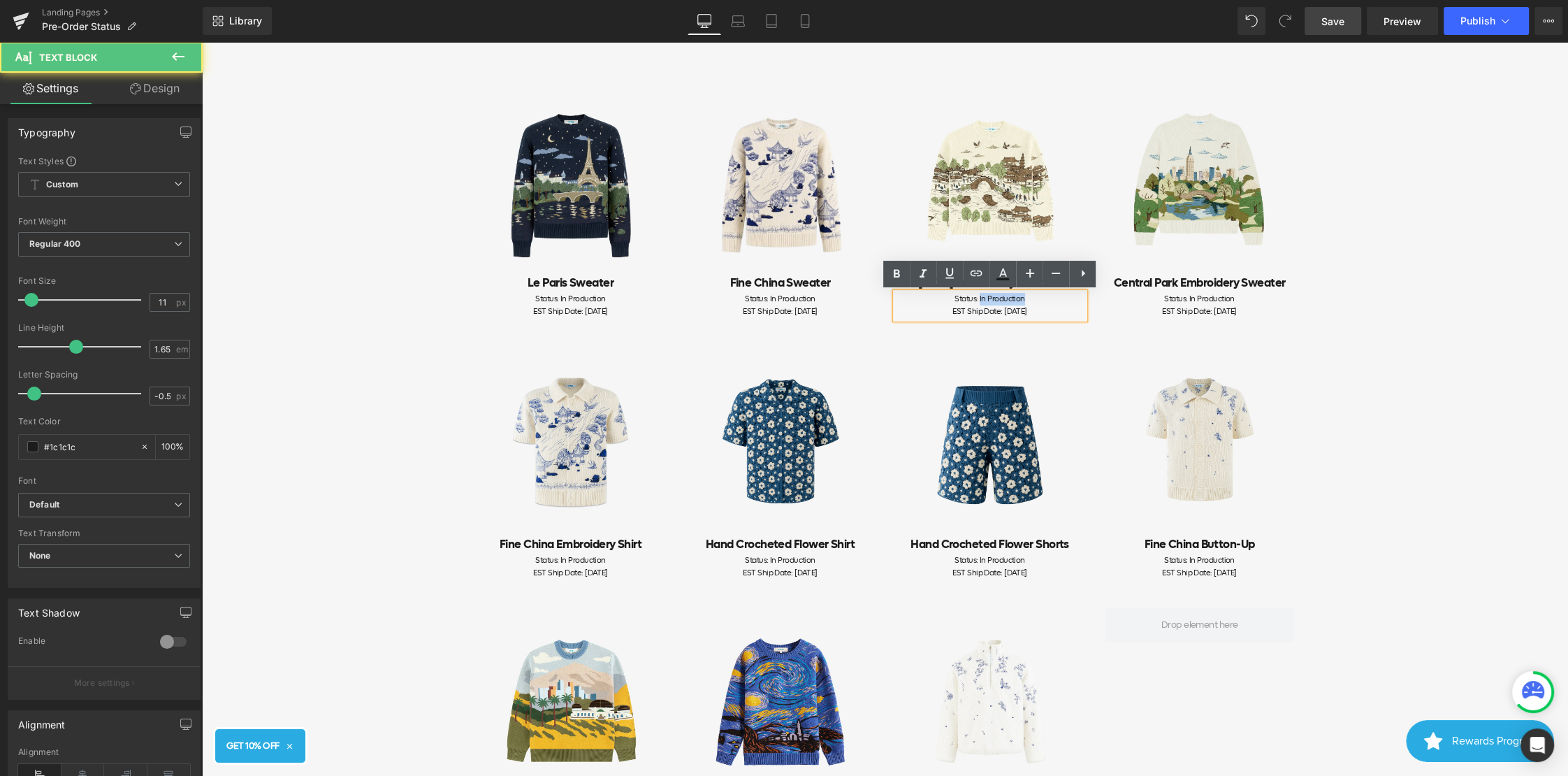
drag, startPoint x: 1036, startPoint y: 301, endPoint x: 980, endPoint y: 301, distance: 56.0
click at [980, 301] on div "Status: In Production" at bounding box center [990, 299] width 188 height 12
drag, startPoint x: 1041, startPoint y: 302, endPoint x: 942, endPoint y: 308, distance: 99.2
click at [942, 302] on div "Status: Shipping Out" at bounding box center [990, 299] width 188 height 12
drag, startPoint x: 1044, startPoint y: 301, endPoint x: 941, endPoint y: 301, distance: 103.0
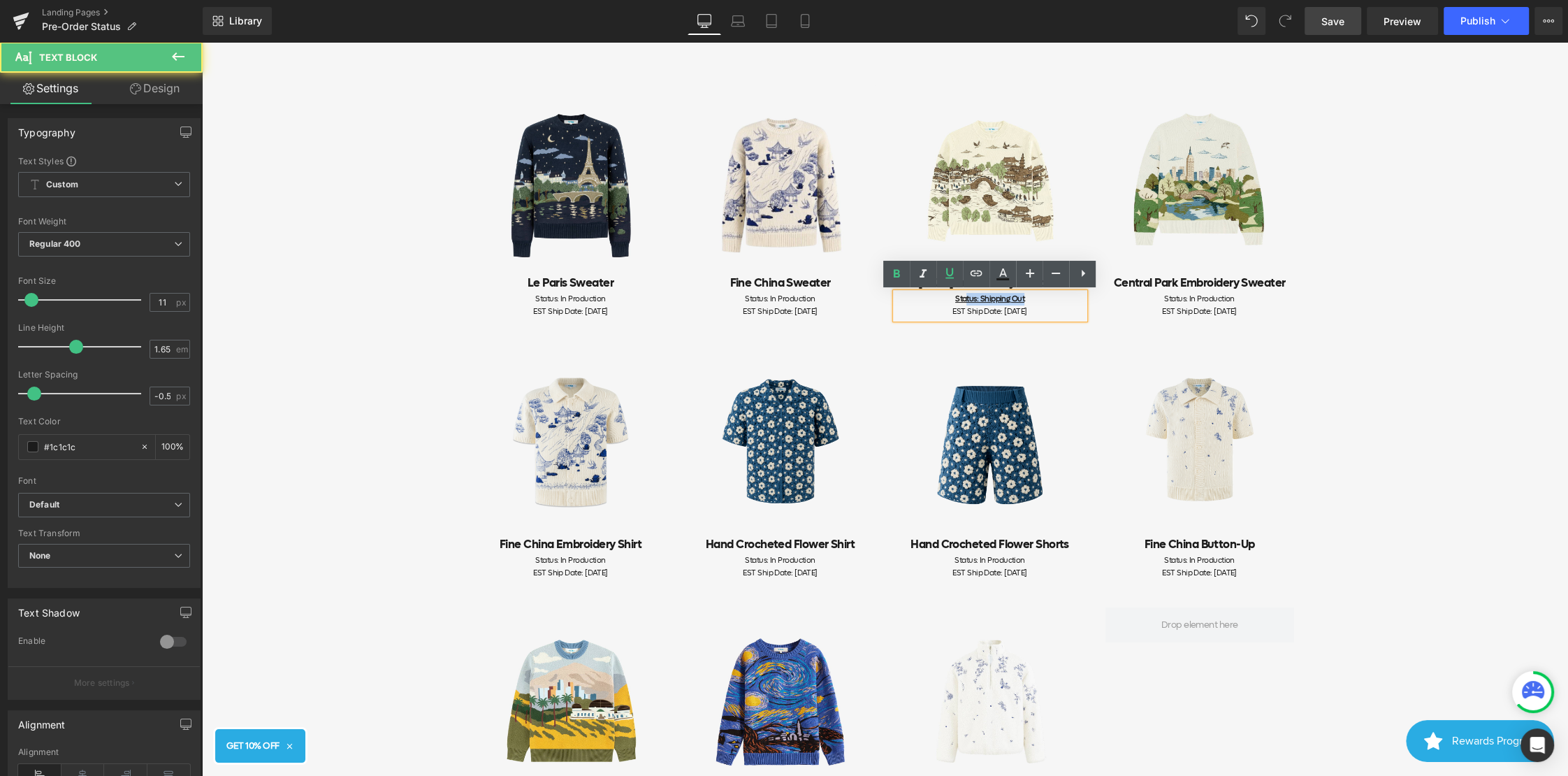
click at [942, 301] on div "Status: Shipping Out" at bounding box center [990, 299] width 188 height 12
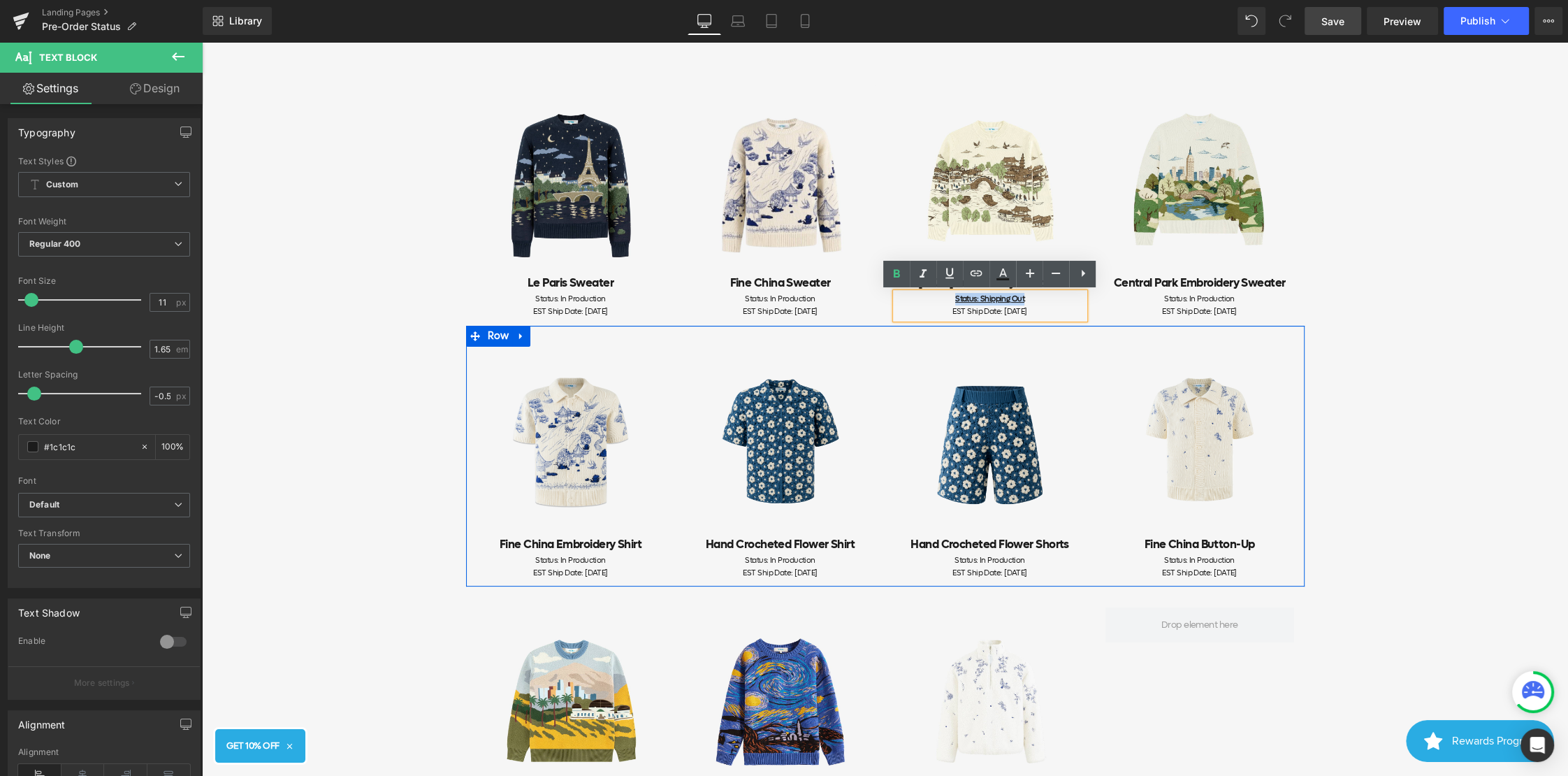
scroll to position [361, 0]
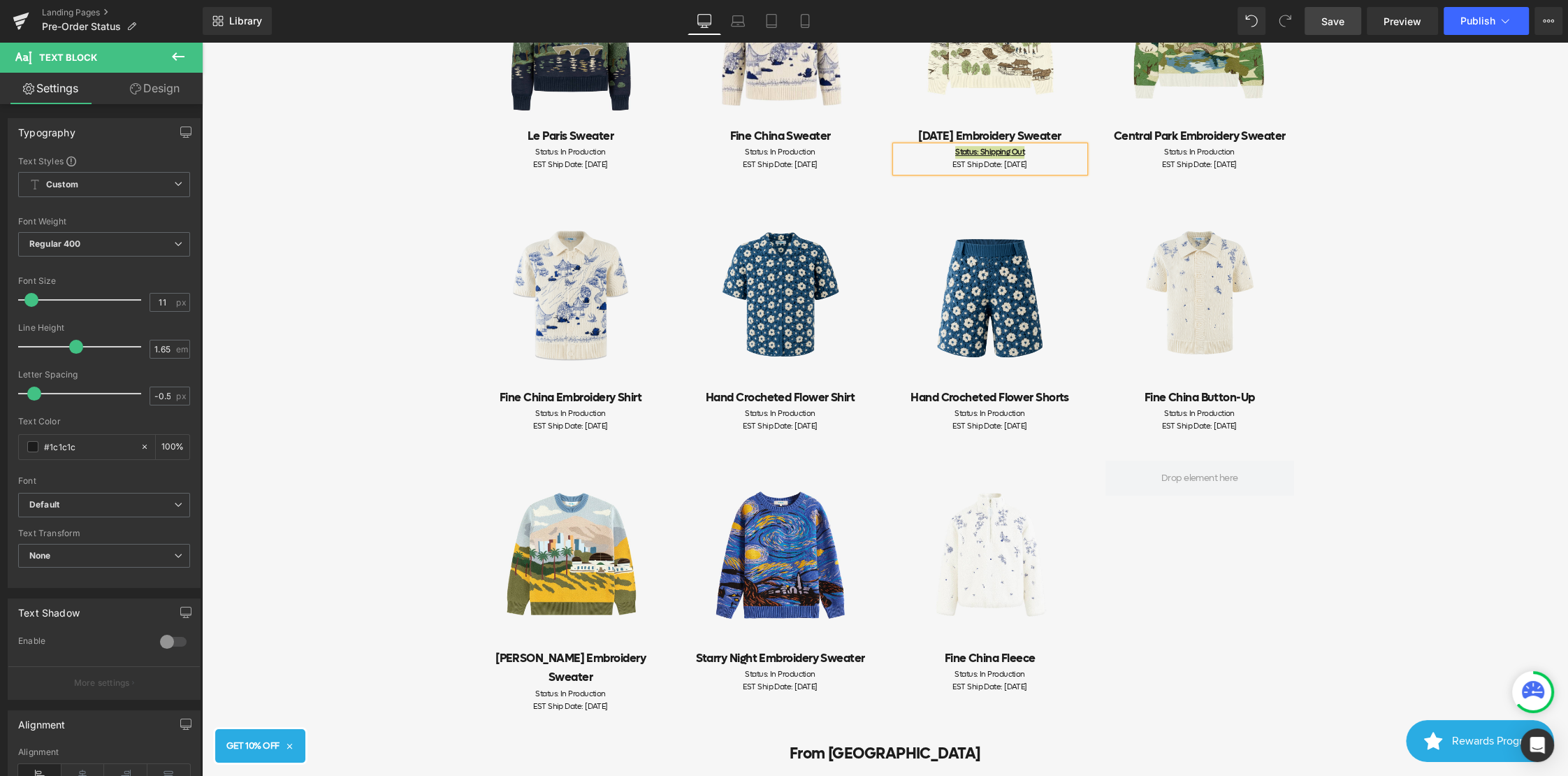
click at [1332, 16] on span "Save" at bounding box center [1334, 21] width 23 height 15
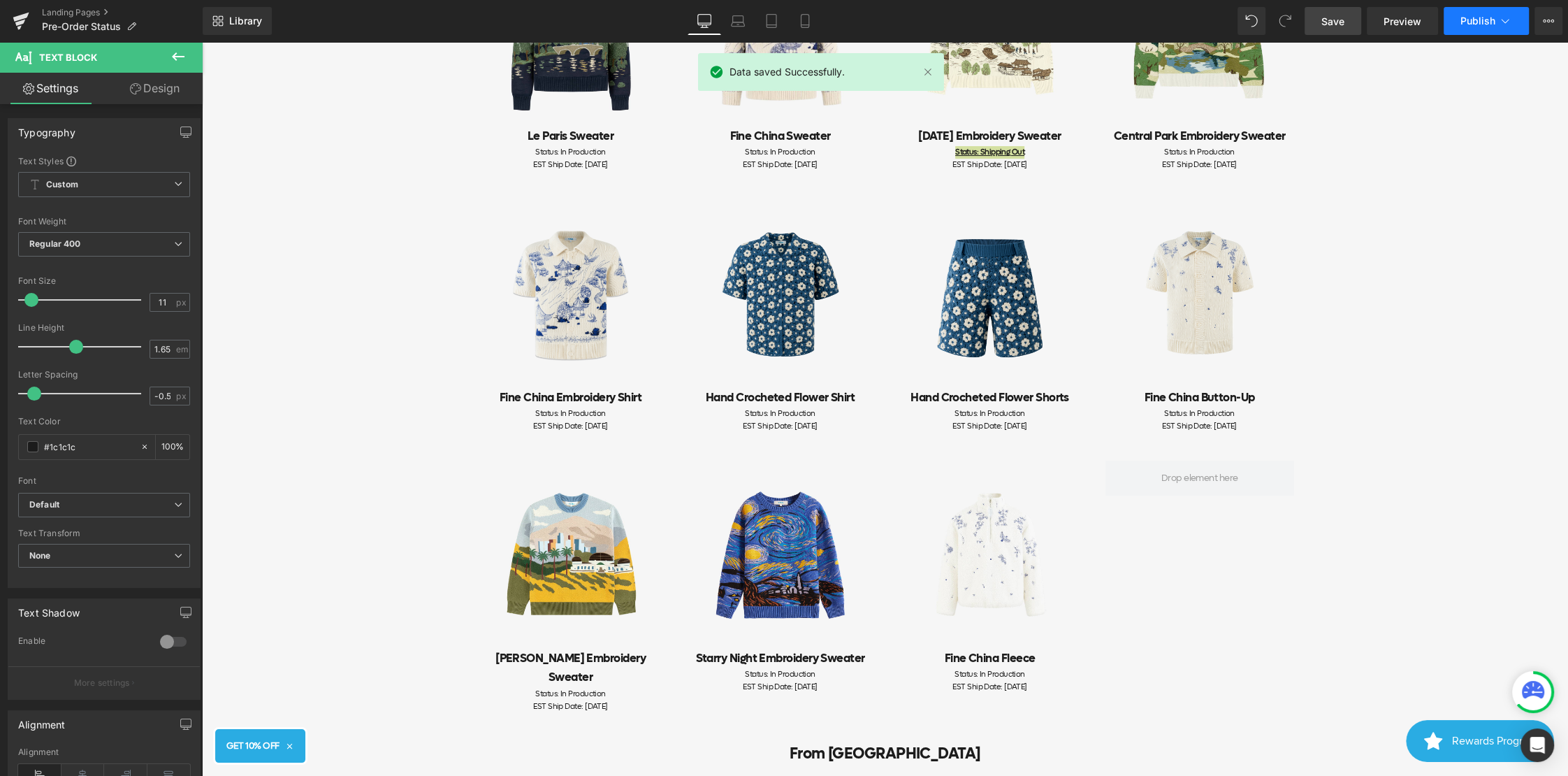
click at [1498, 19] on icon at bounding box center [1505, 21] width 14 height 14
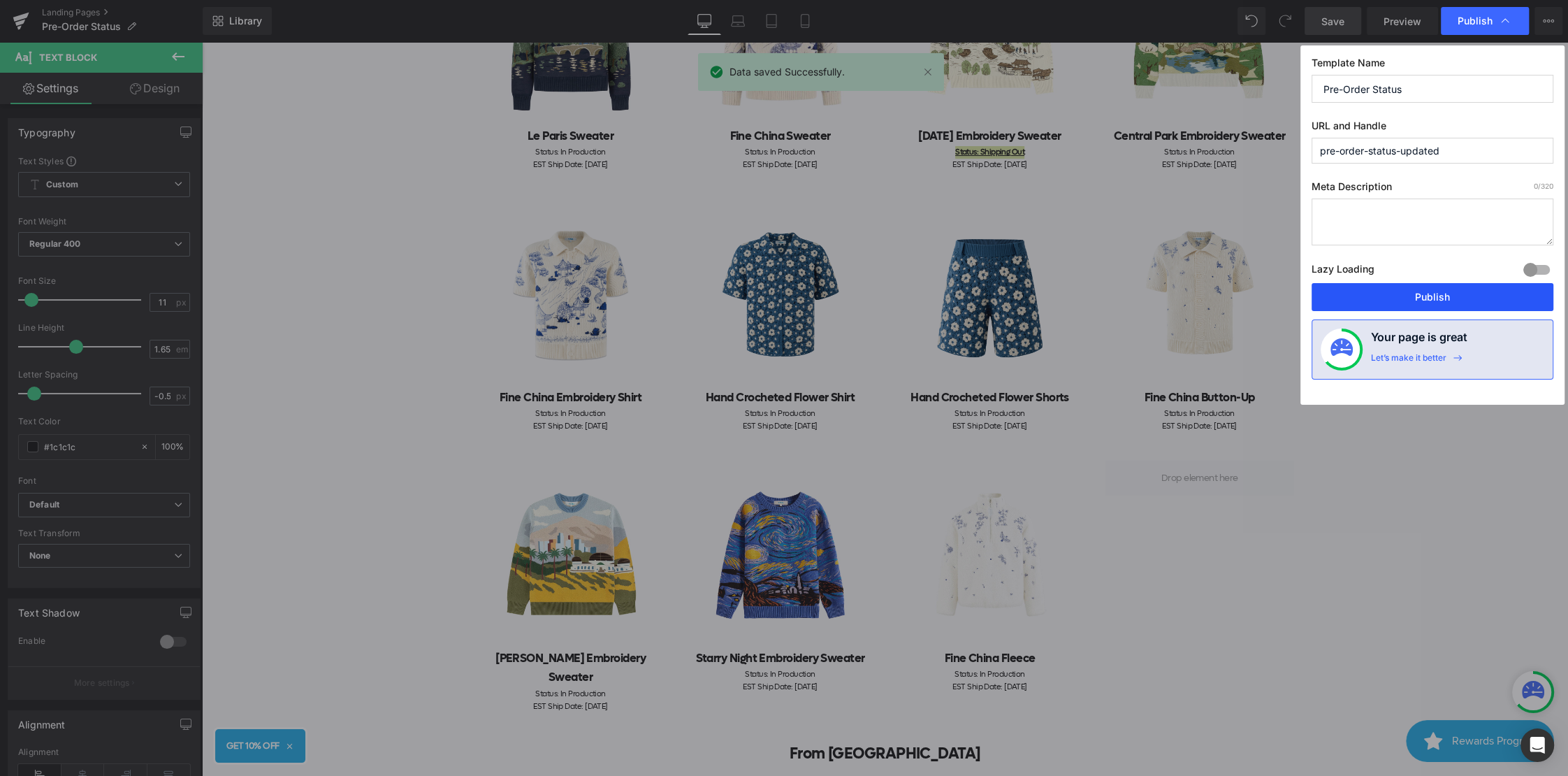
click at [1410, 298] on button "Publish" at bounding box center [1432, 297] width 242 height 28
